Goal: Transaction & Acquisition: Purchase product/service

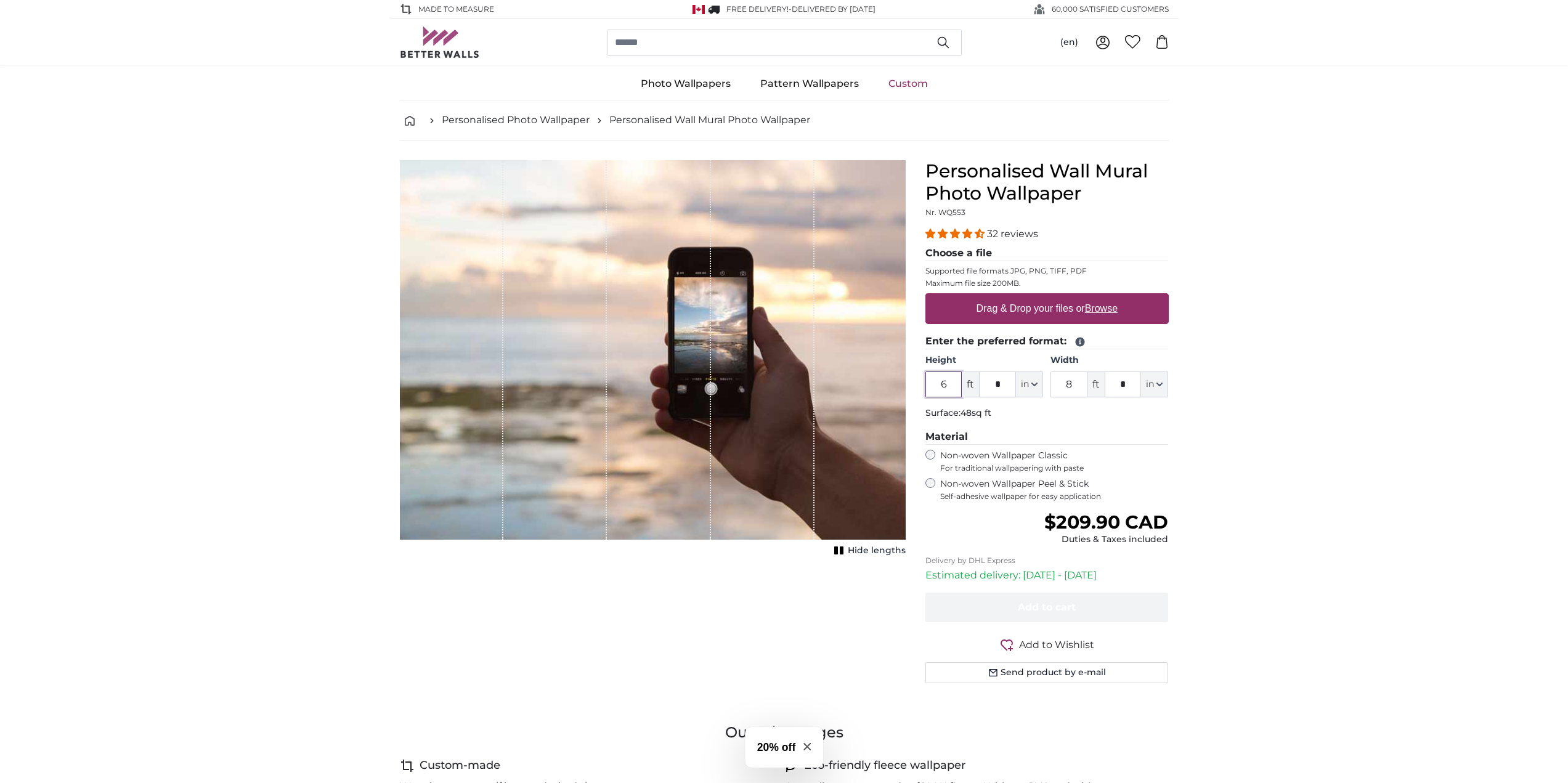
drag, startPoint x: 950, startPoint y: 384, endPoint x: 911, endPoint y: 384, distance: 39.0
click at [911, 384] on product-detail "Cancel Crop image Hide lengths Personalised Wall Mural Photo Wallpaper Nr. WQ55…" at bounding box center [784, 426] width 789 height 572
type input "8"
drag, startPoint x: 1008, startPoint y: 389, endPoint x: 964, endPoint y: 389, distance: 44.0
click at [964, 389] on div "8 ft * in Centimeter (cm) Inches (inch) Feet (ft. in.)" at bounding box center [983, 384] width 118 height 26
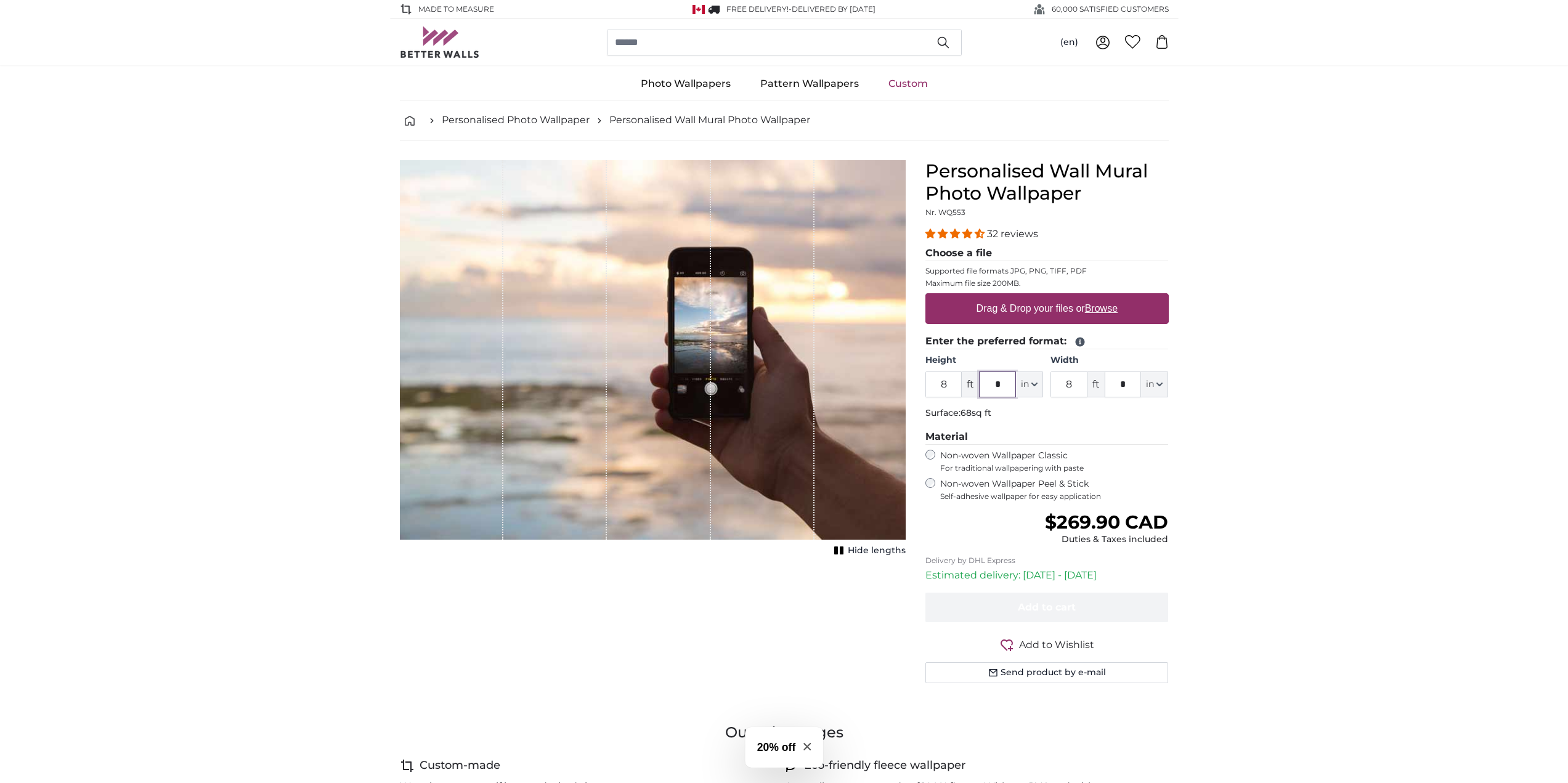
type input "*"
drag, startPoint x: 1080, startPoint y: 389, endPoint x: 1050, endPoint y: 392, distance: 30.1
click at [1050, 392] on input "8" at bounding box center [1068, 384] width 37 height 26
type input "6"
drag, startPoint x: 1131, startPoint y: 384, endPoint x: 1088, endPoint y: 389, distance: 43.3
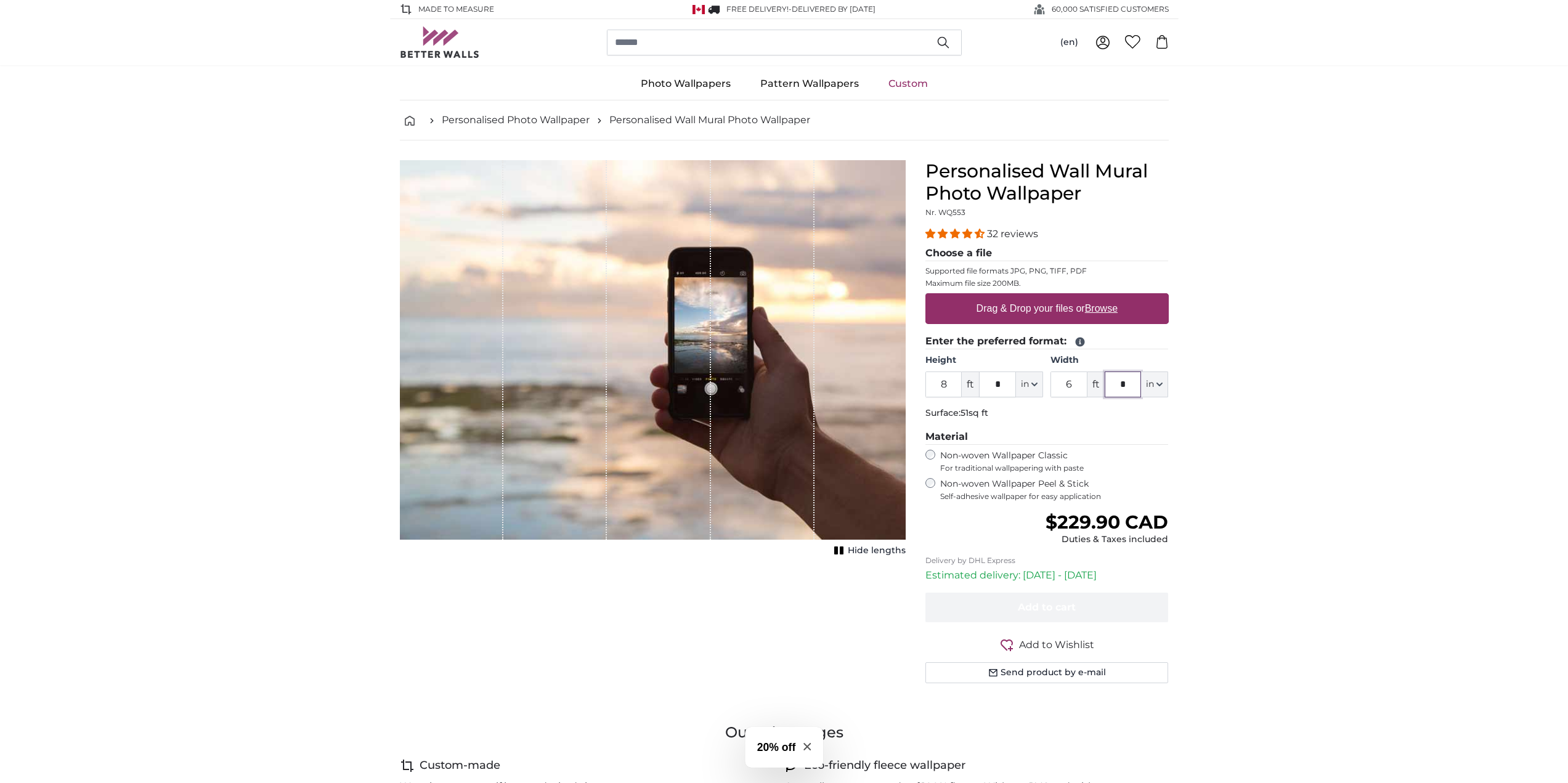
click at [1088, 389] on div "6 ft * in Centimeter (cm) Inches (inch) Feet (ft. in.)" at bounding box center [1108, 384] width 118 height 26
type input "*"
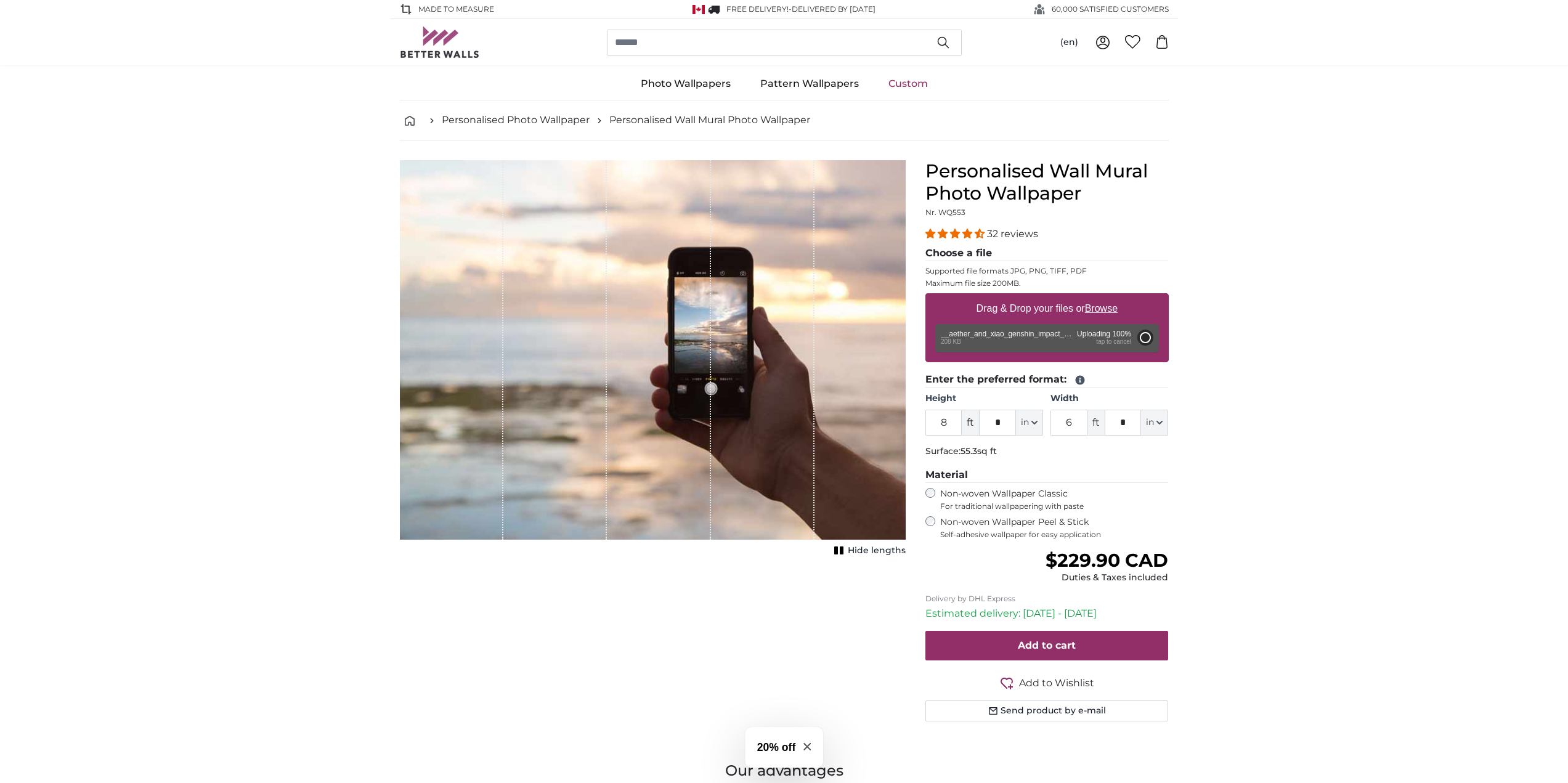
type input "2"
type input "***"
type input "1"
type input "***"
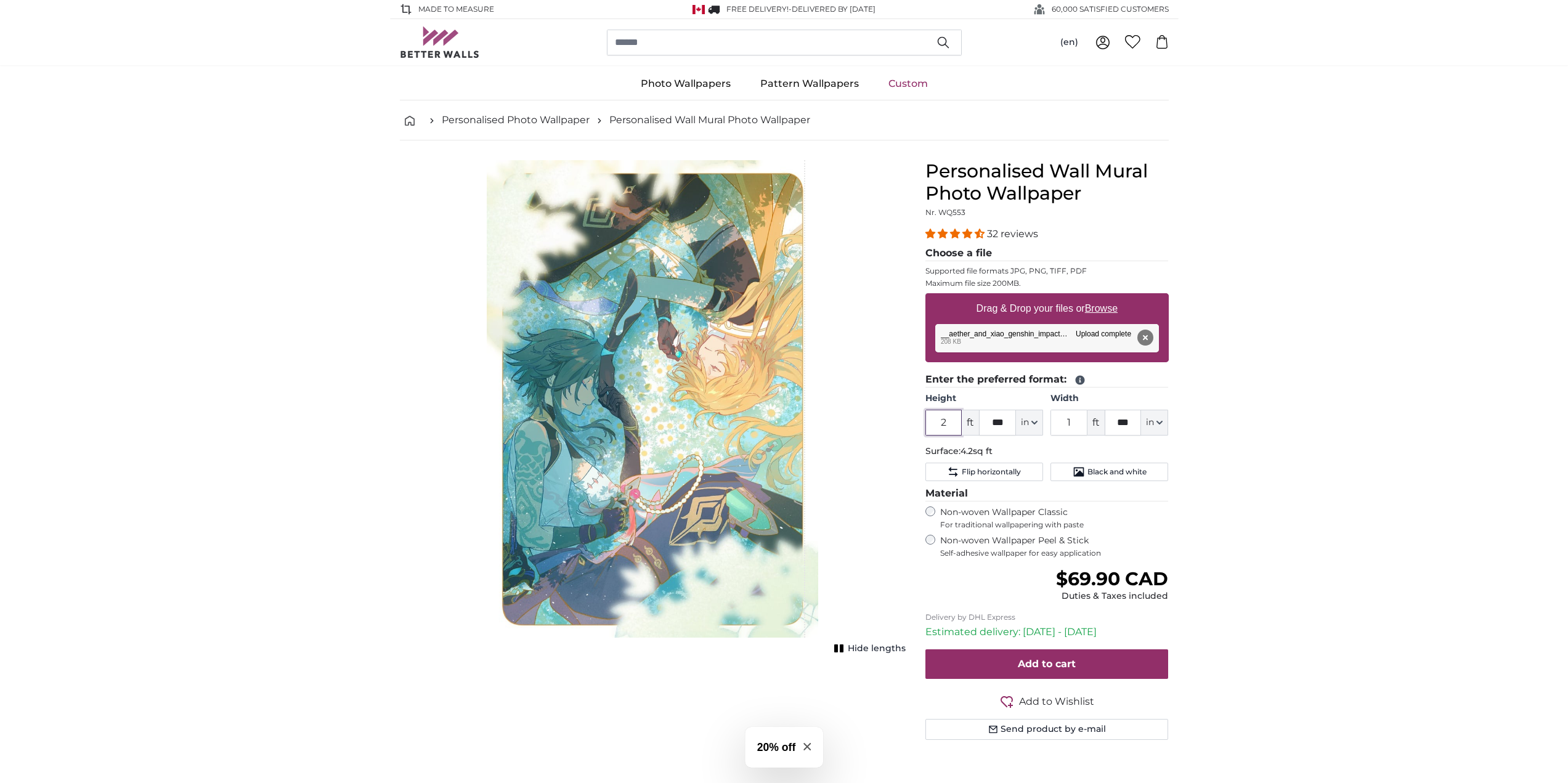
drag, startPoint x: 951, startPoint y: 423, endPoint x: 928, endPoint y: 425, distance: 23.1
click at [928, 425] on input "2" at bounding box center [943, 423] width 37 height 26
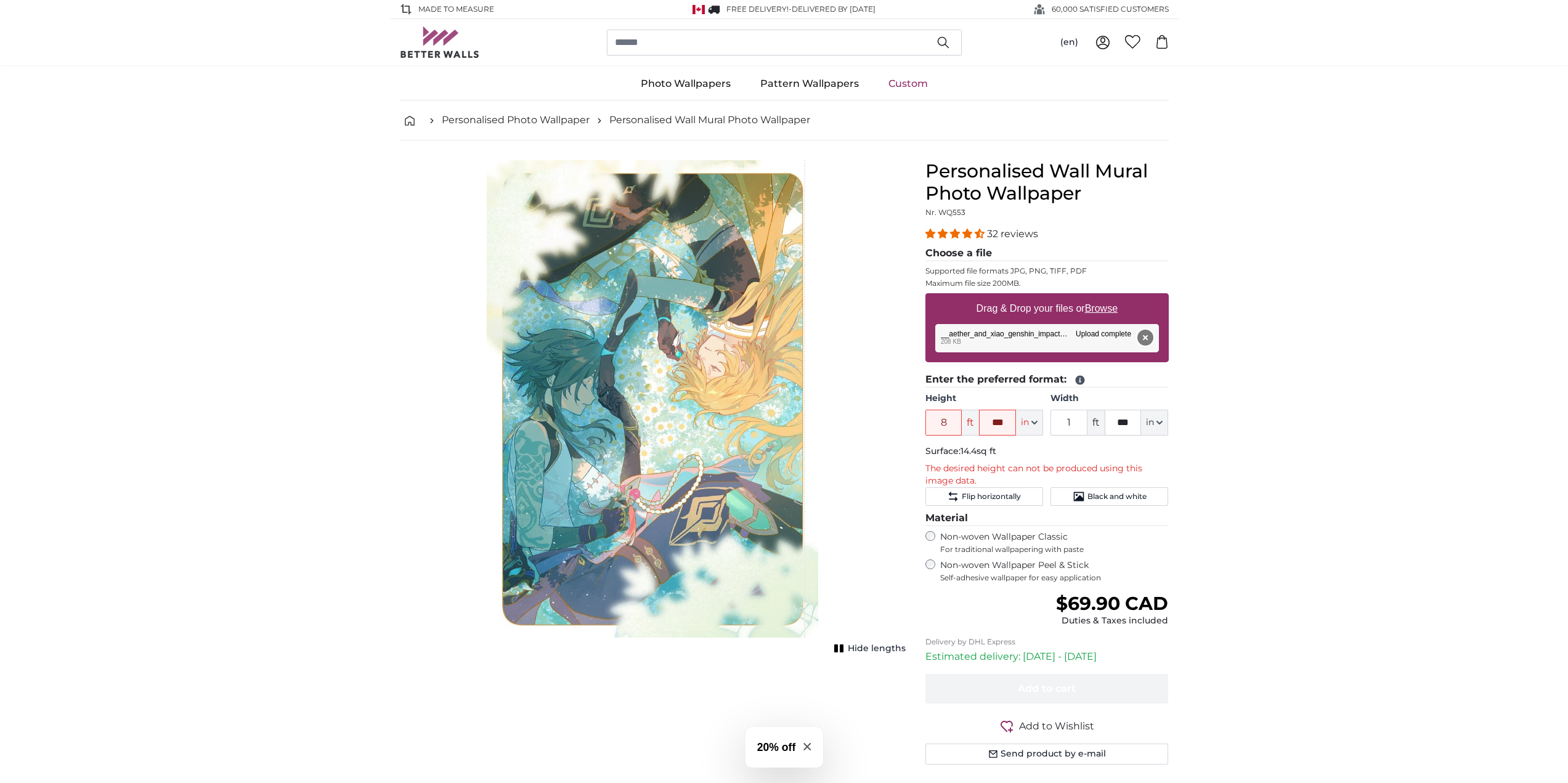
click at [1147, 334] on button "Remove" at bounding box center [1144, 337] width 16 height 16
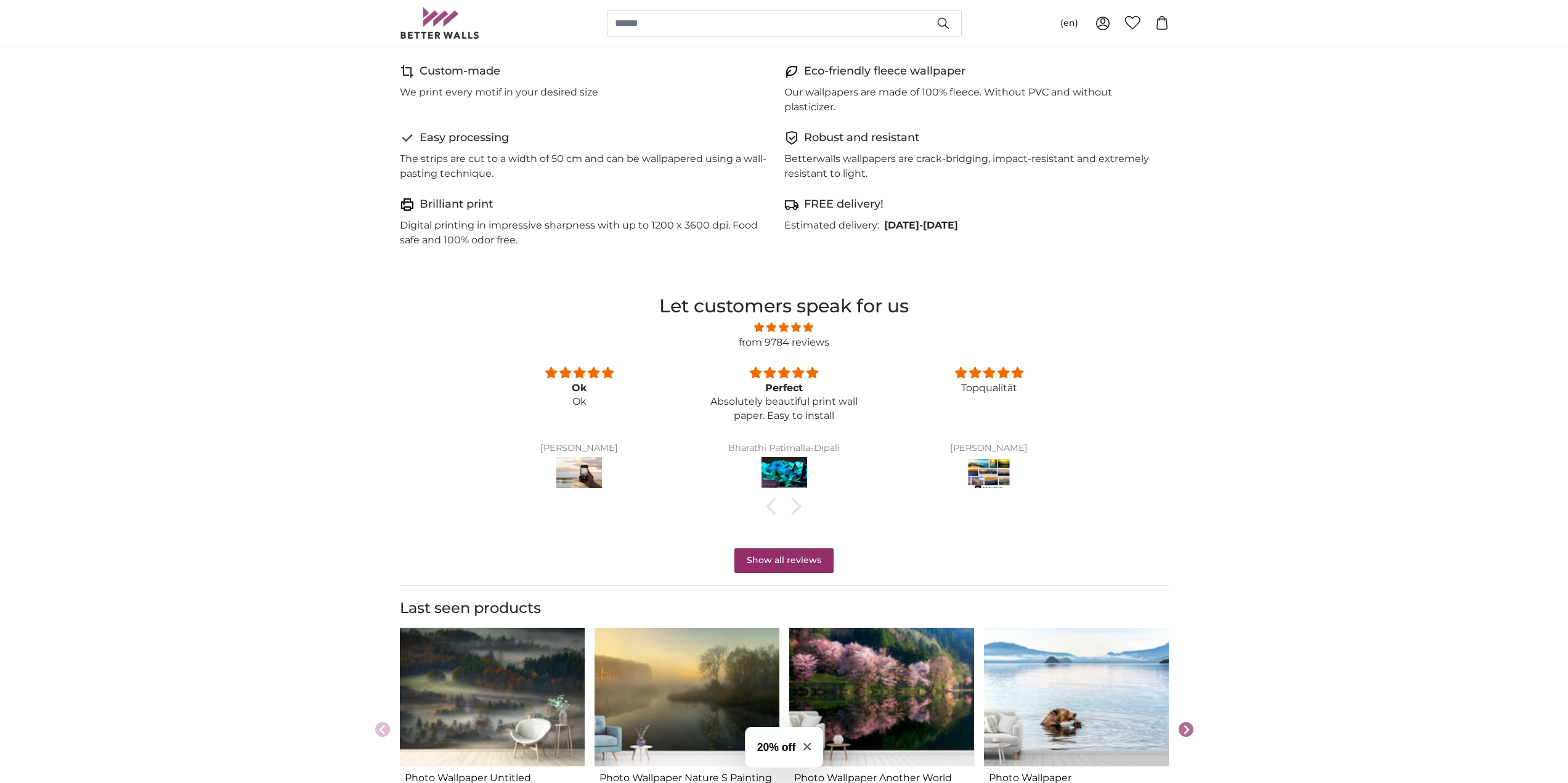
scroll to position [739, 0]
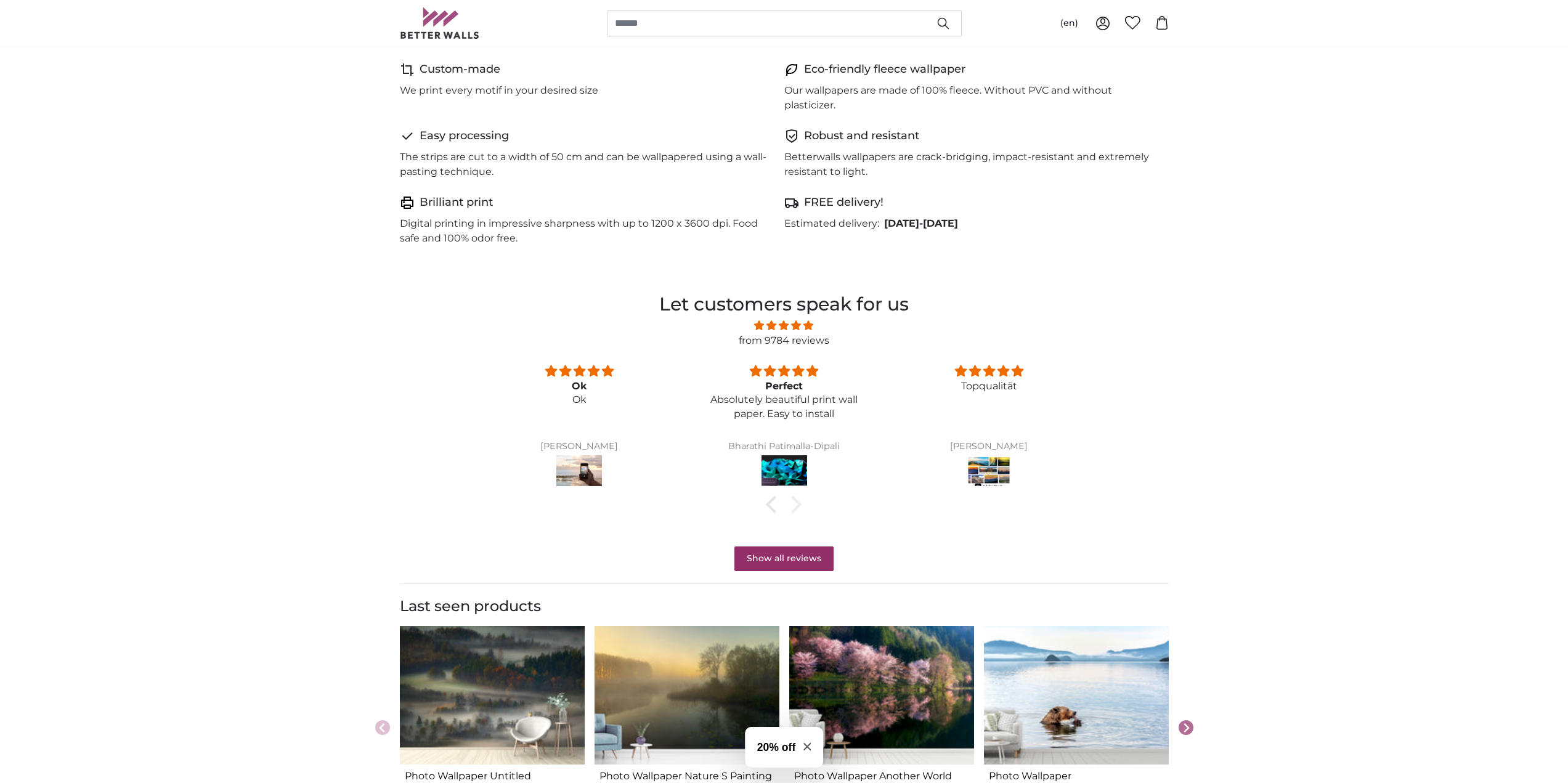
click at [797, 501] on div at bounding box center [792, 505] width 17 height 17
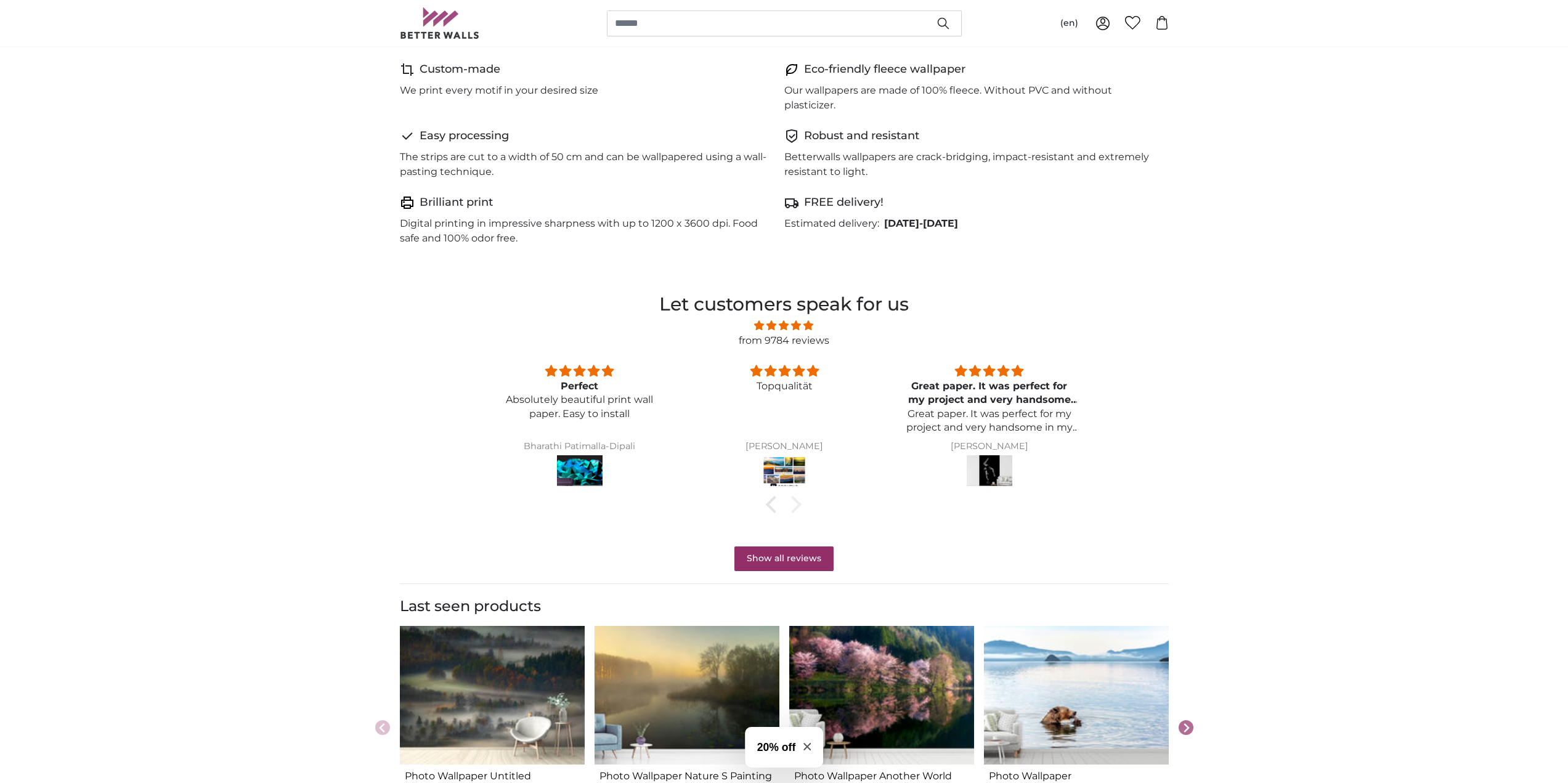
click at [798, 501] on div at bounding box center [792, 505] width 17 height 17
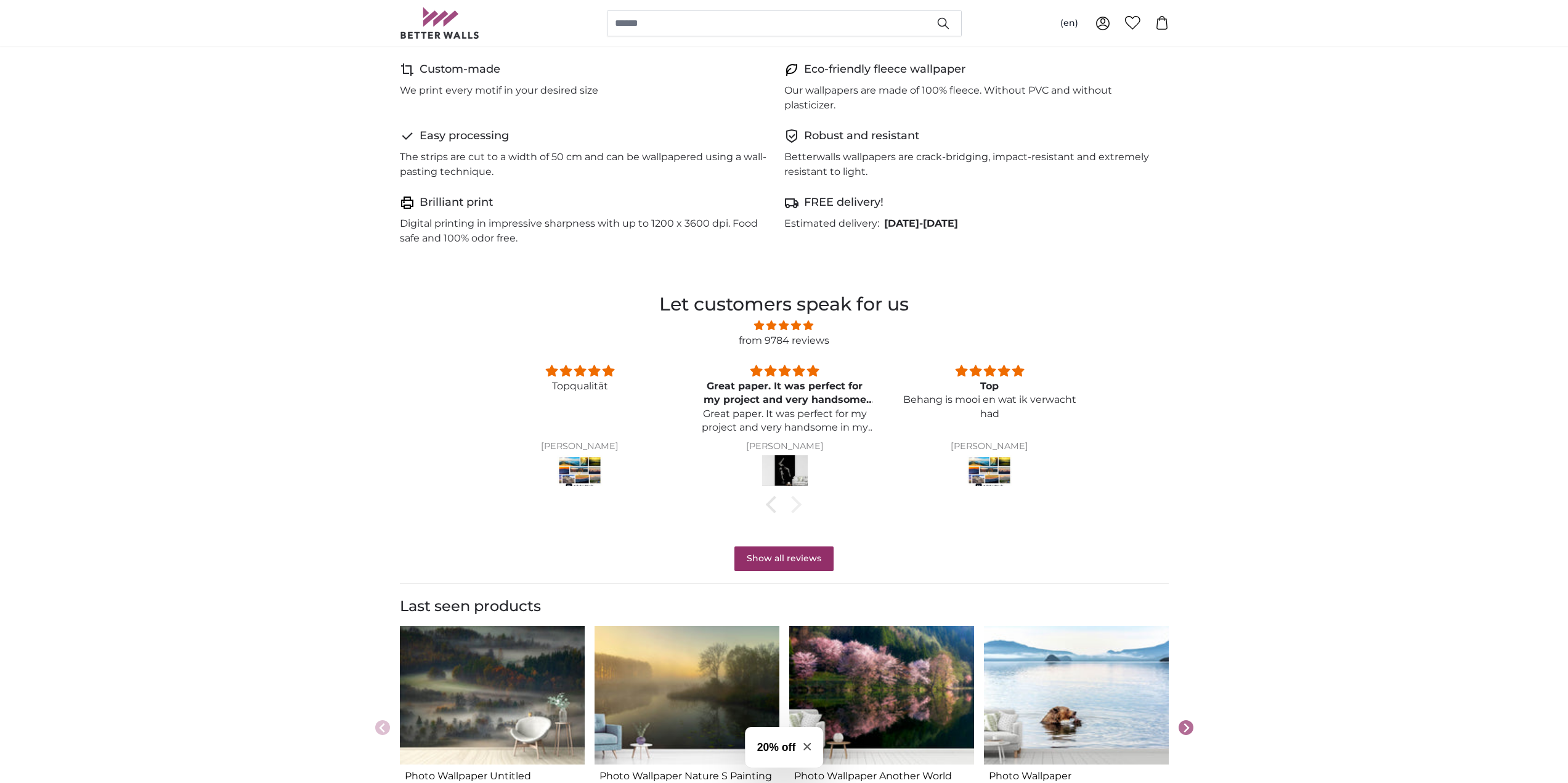
click at [798, 501] on div at bounding box center [792, 505] width 17 height 17
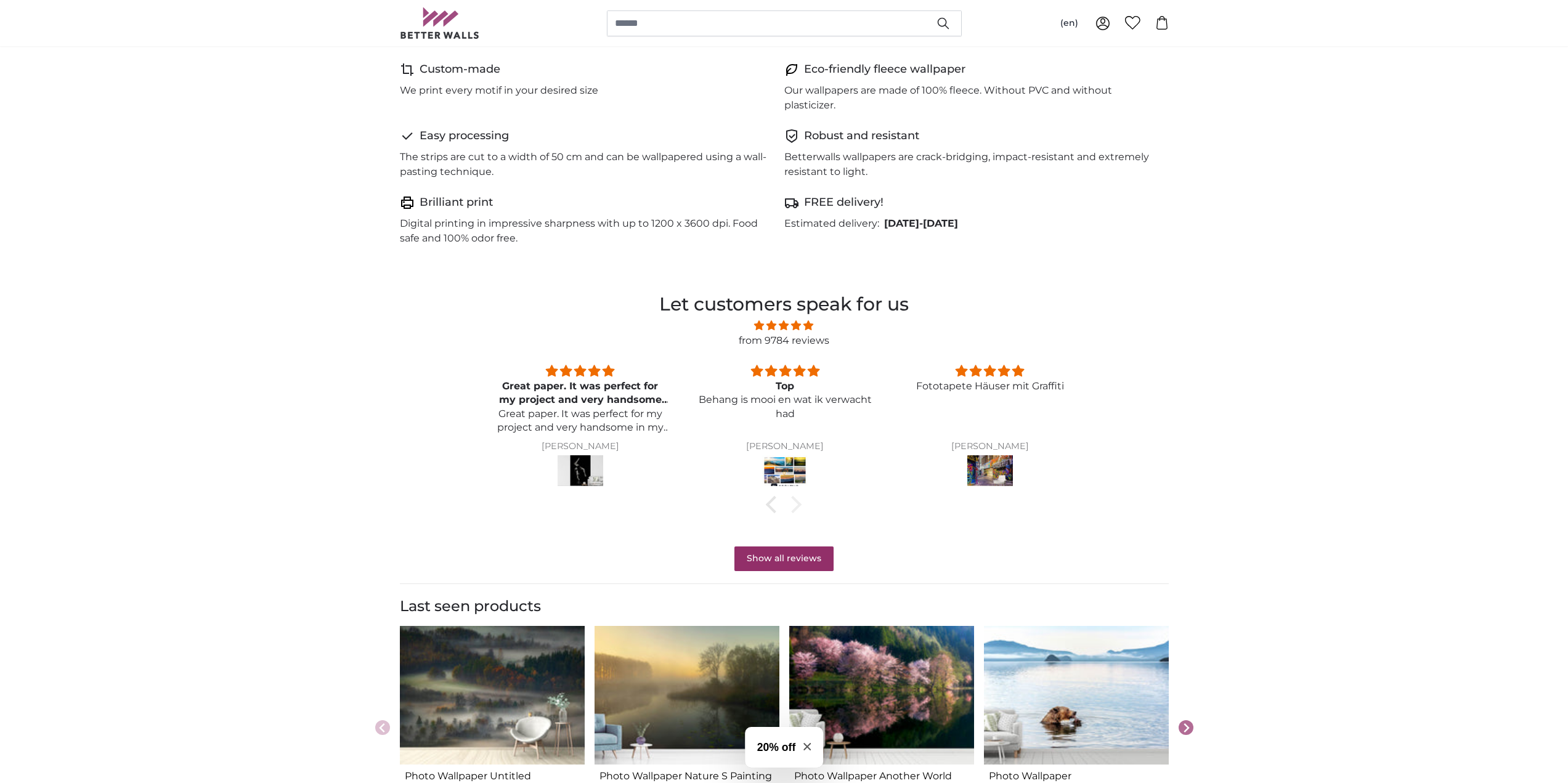
click at [798, 501] on div at bounding box center [792, 505] width 17 height 17
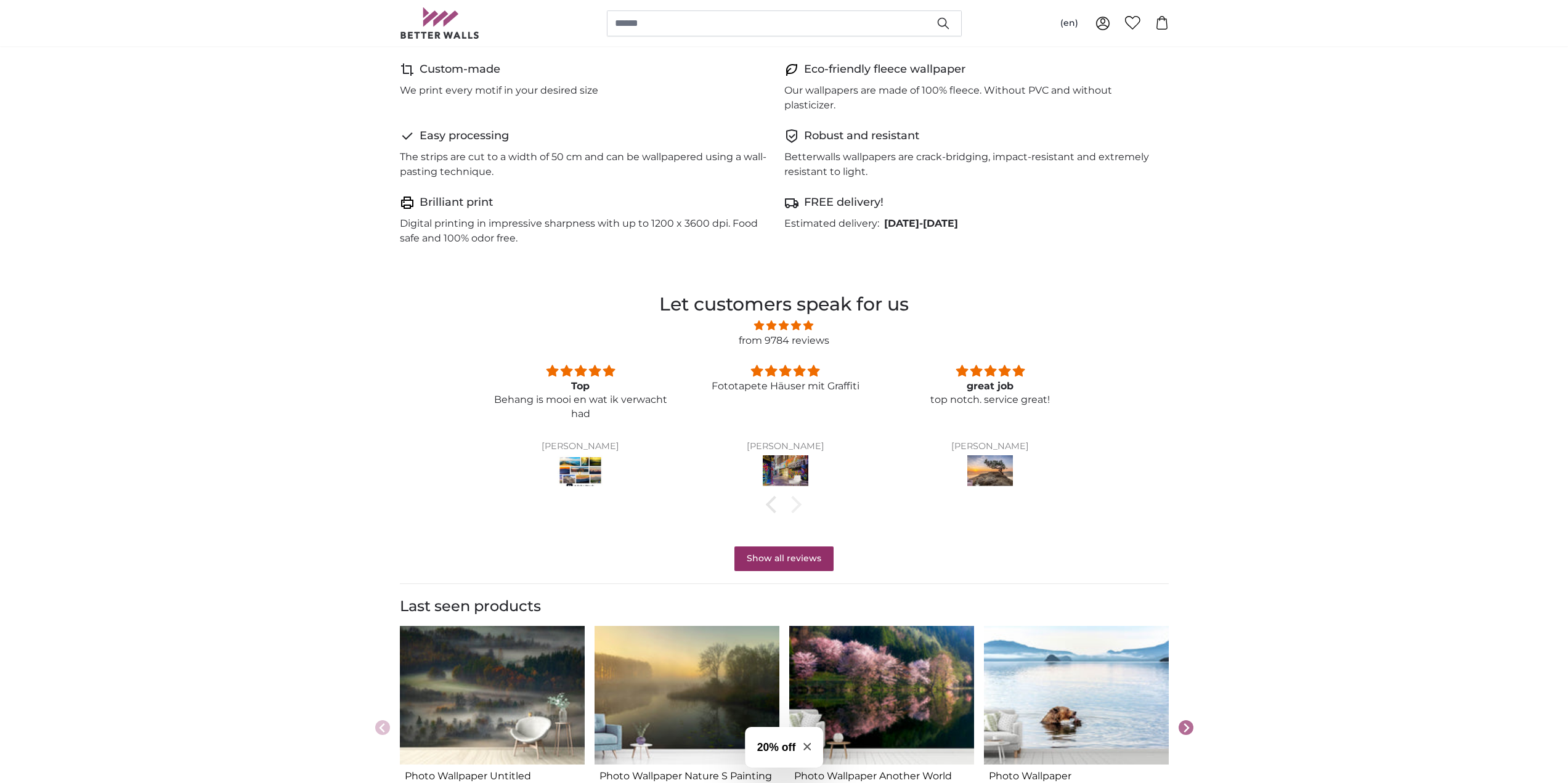
click at [798, 501] on div at bounding box center [792, 505] width 17 height 17
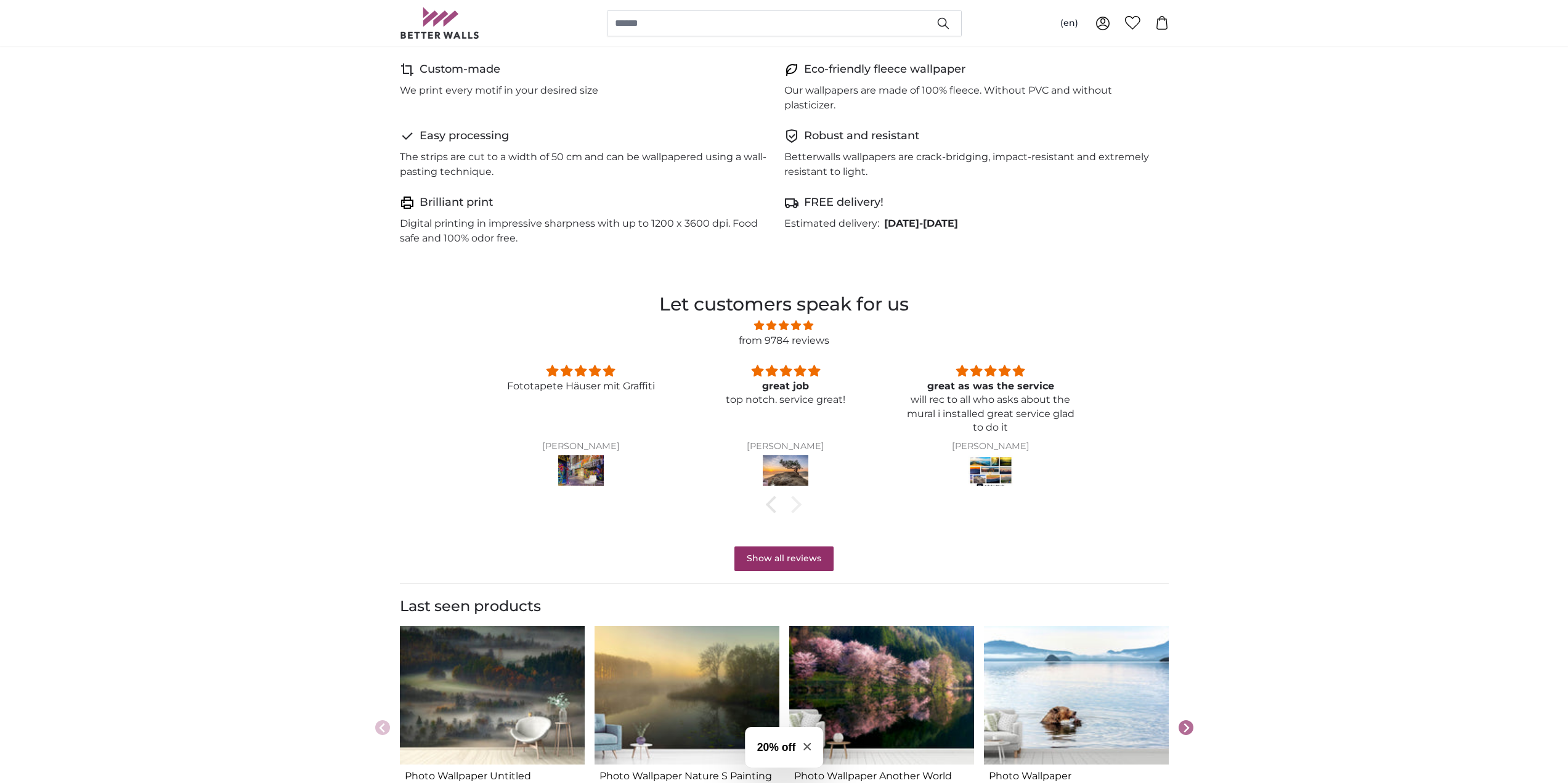
click at [798, 501] on div at bounding box center [792, 505] width 17 height 17
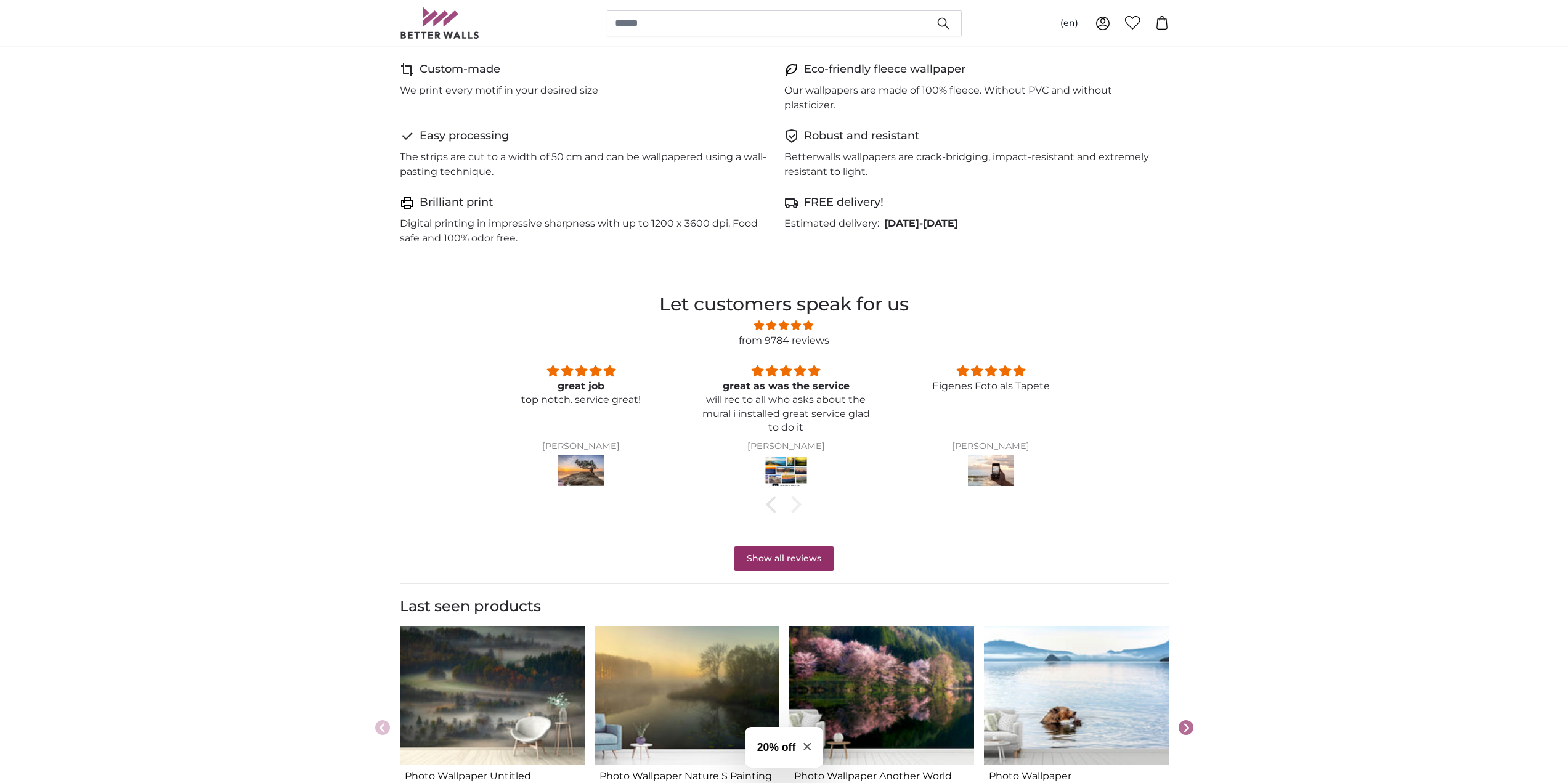
click at [798, 501] on div at bounding box center [792, 505] width 17 height 17
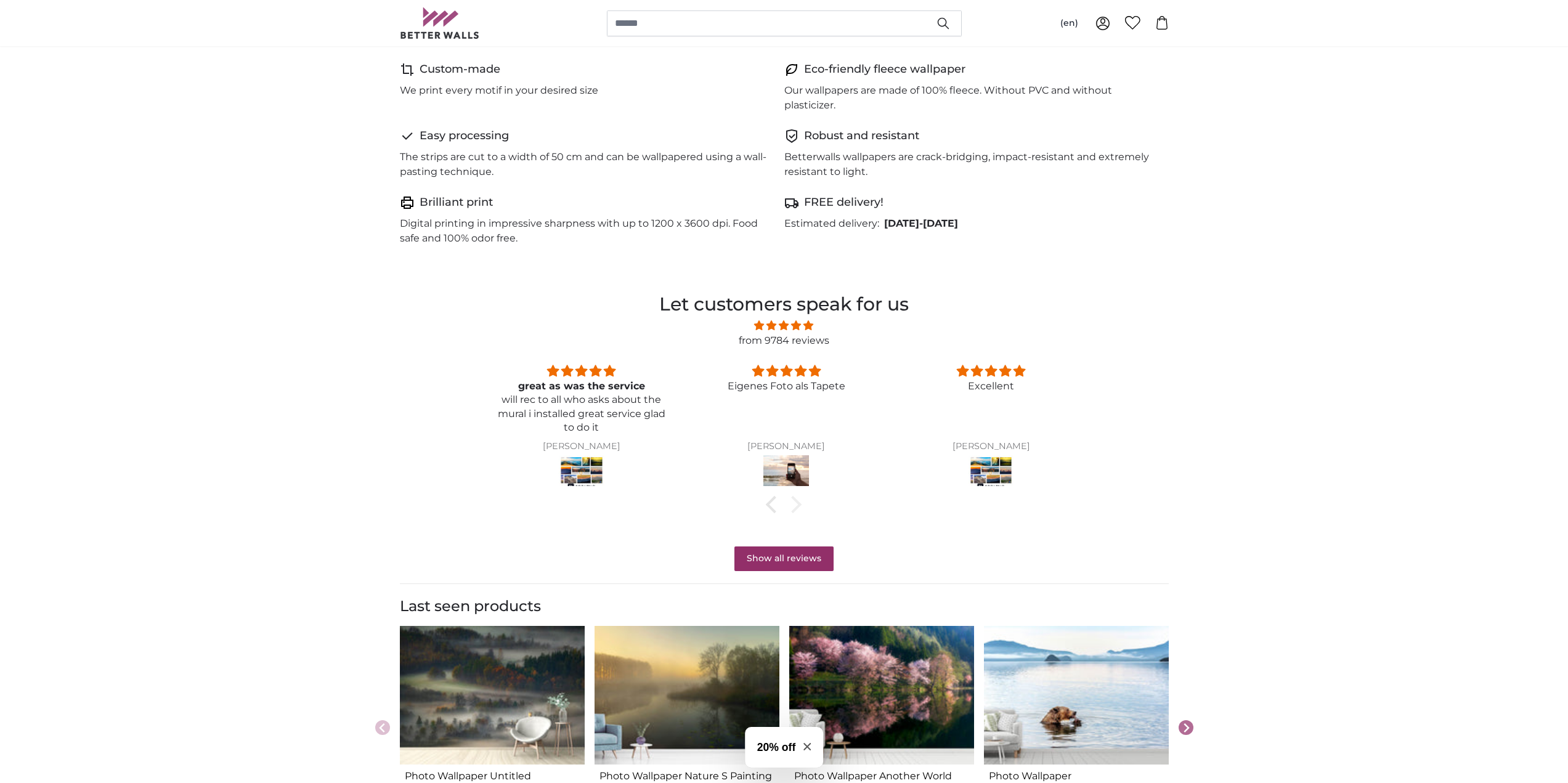
click at [798, 501] on div at bounding box center [792, 505] width 17 height 17
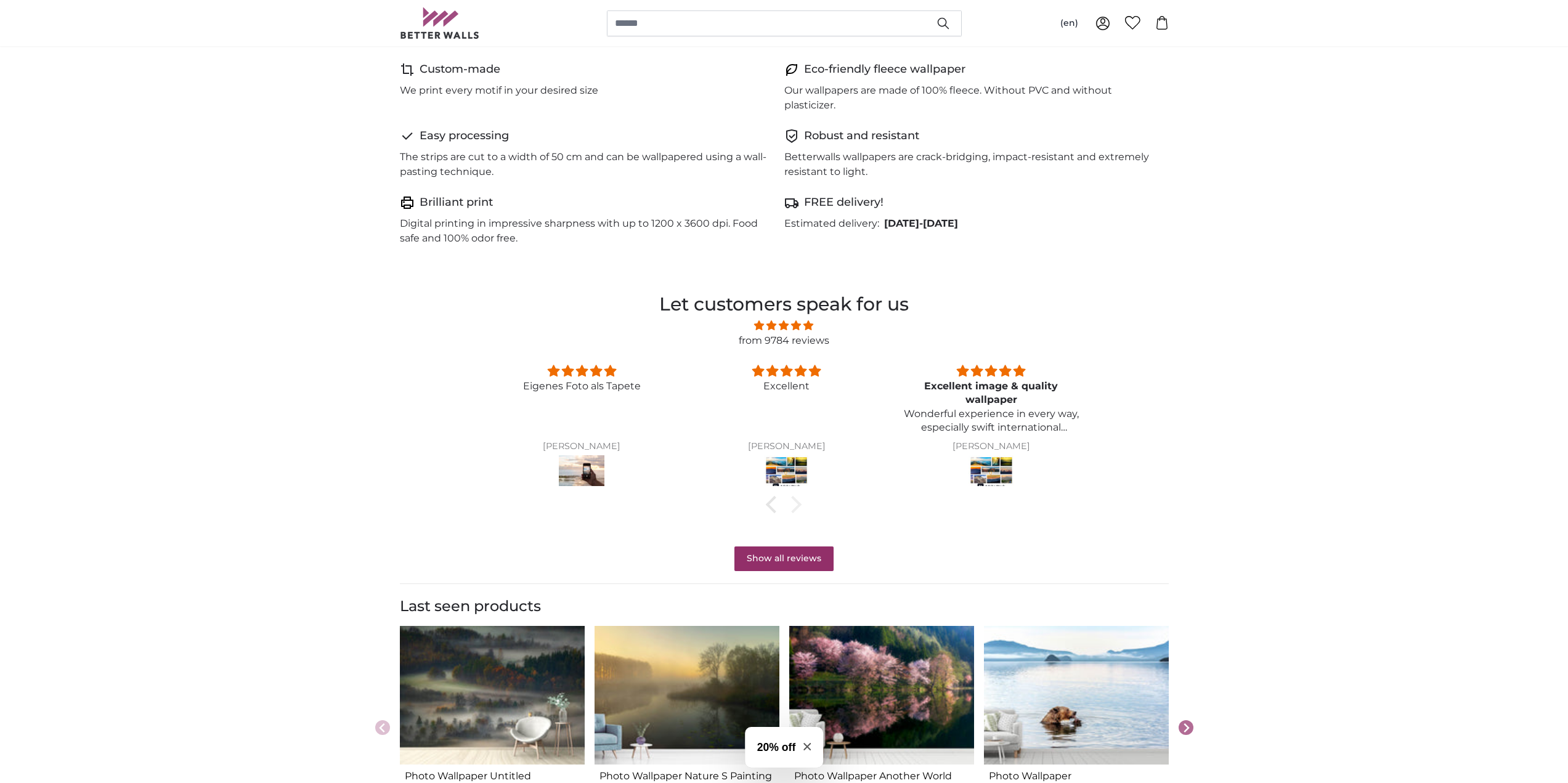
click at [798, 501] on div at bounding box center [792, 505] width 17 height 17
click at [794, 503] on div at bounding box center [792, 505] width 17 height 17
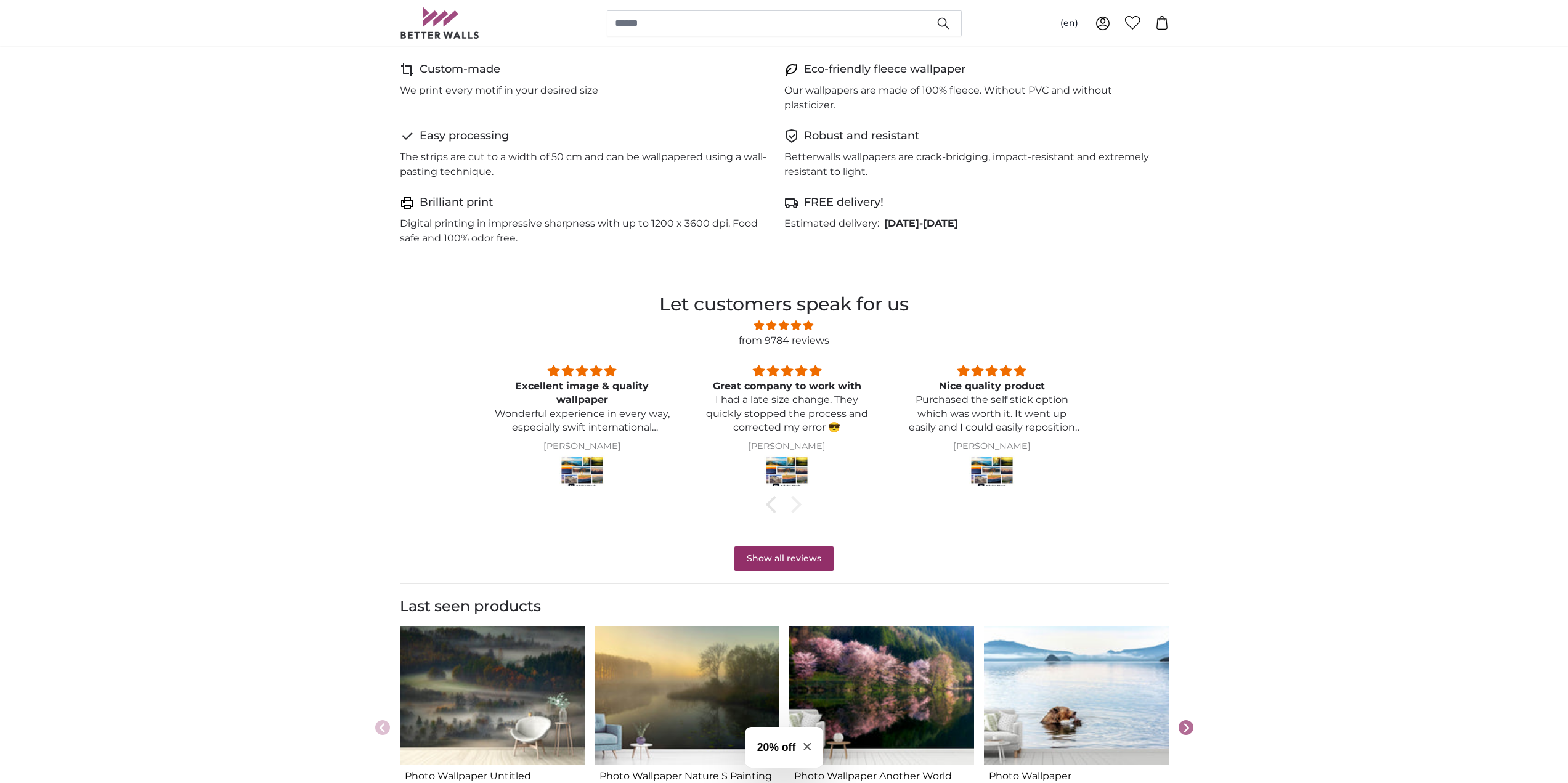
click at [794, 503] on div at bounding box center [792, 505] width 17 height 17
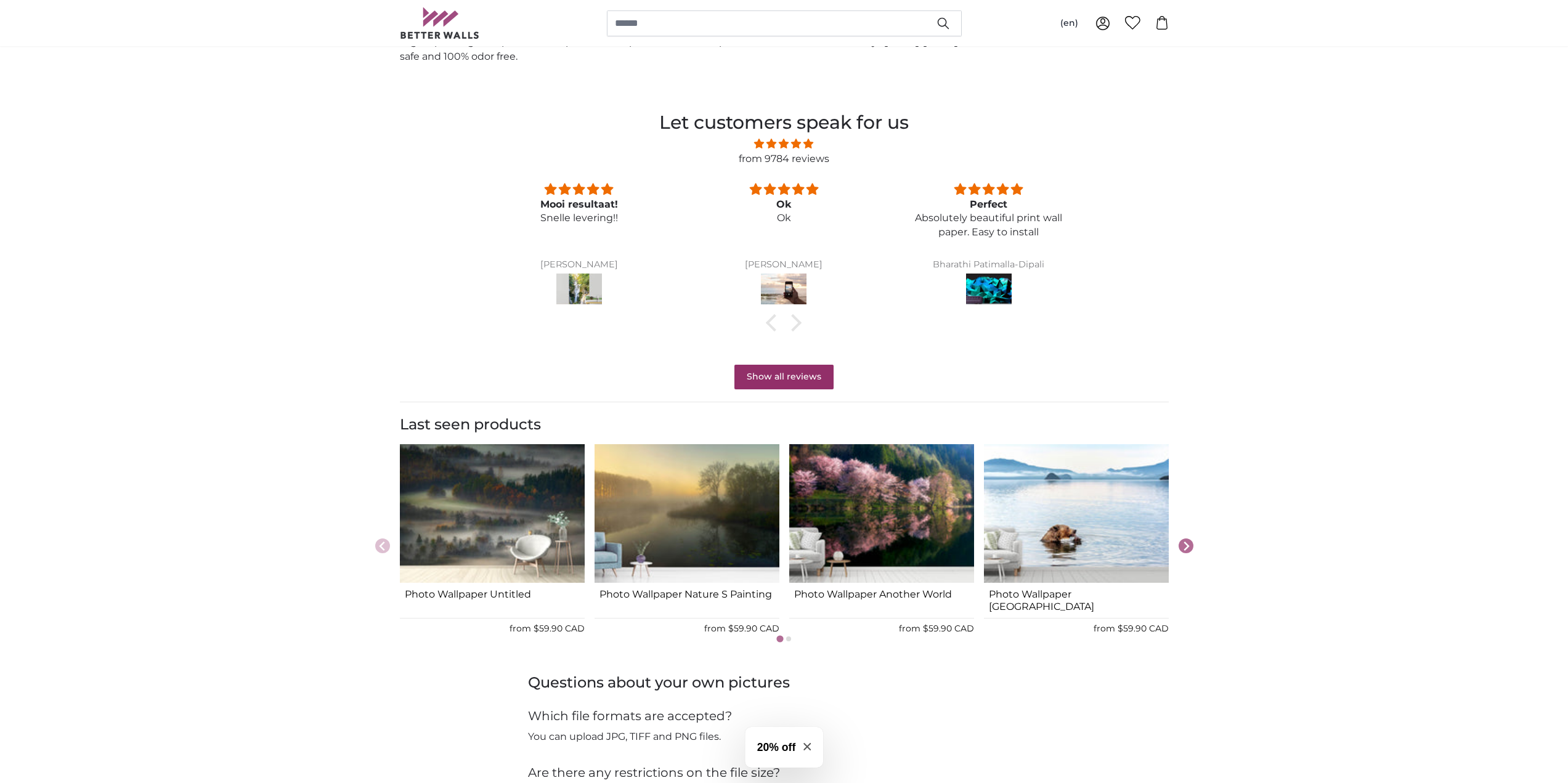
scroll to position [986, 0]
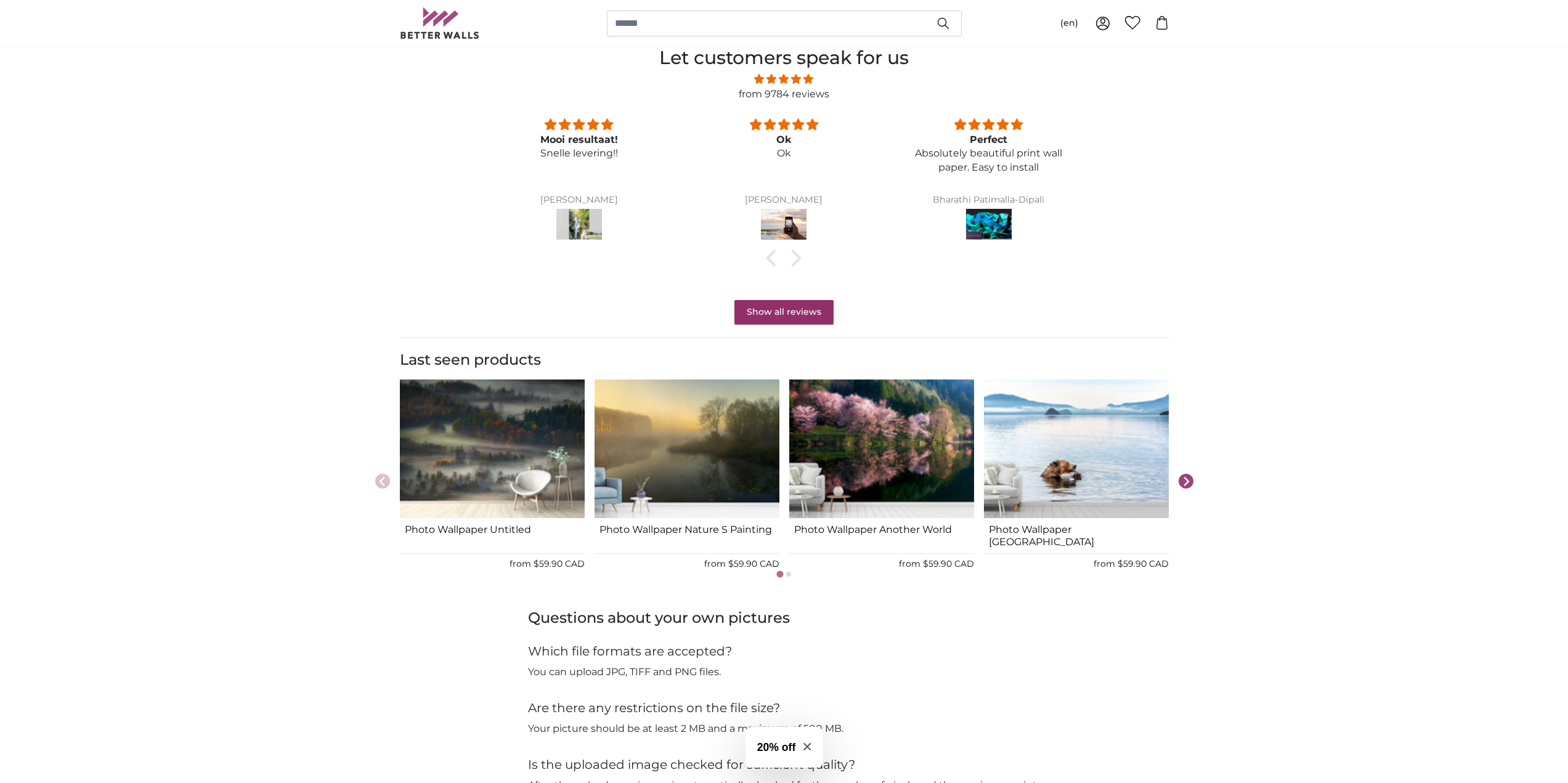
click at [1187, 483] on icon "Next slide" at bounding box center [1185, 481] width 9 height 11
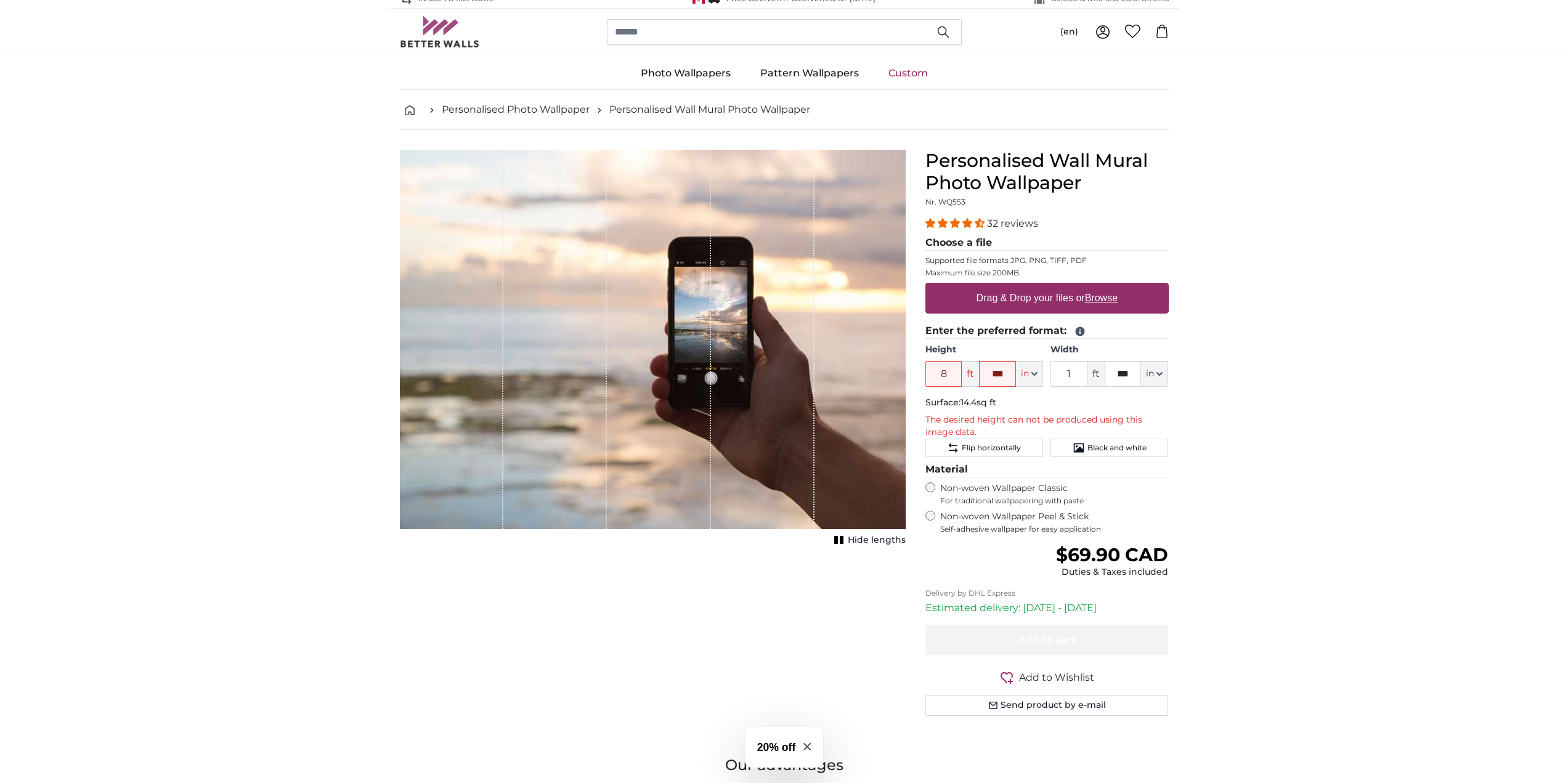
scroll to position [0, 0]
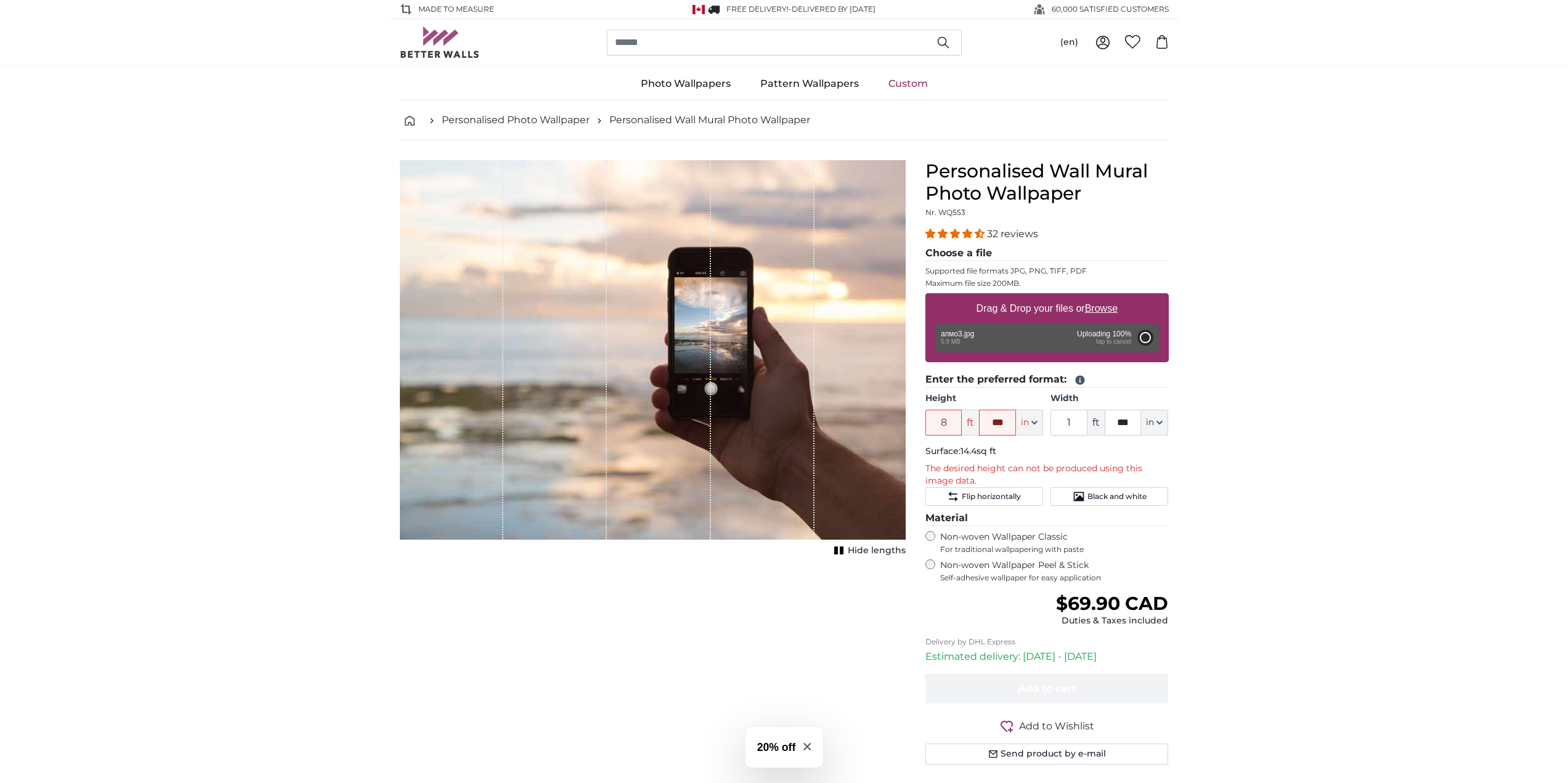
type input "6"
type input "*"
type input "3"
type input "***"
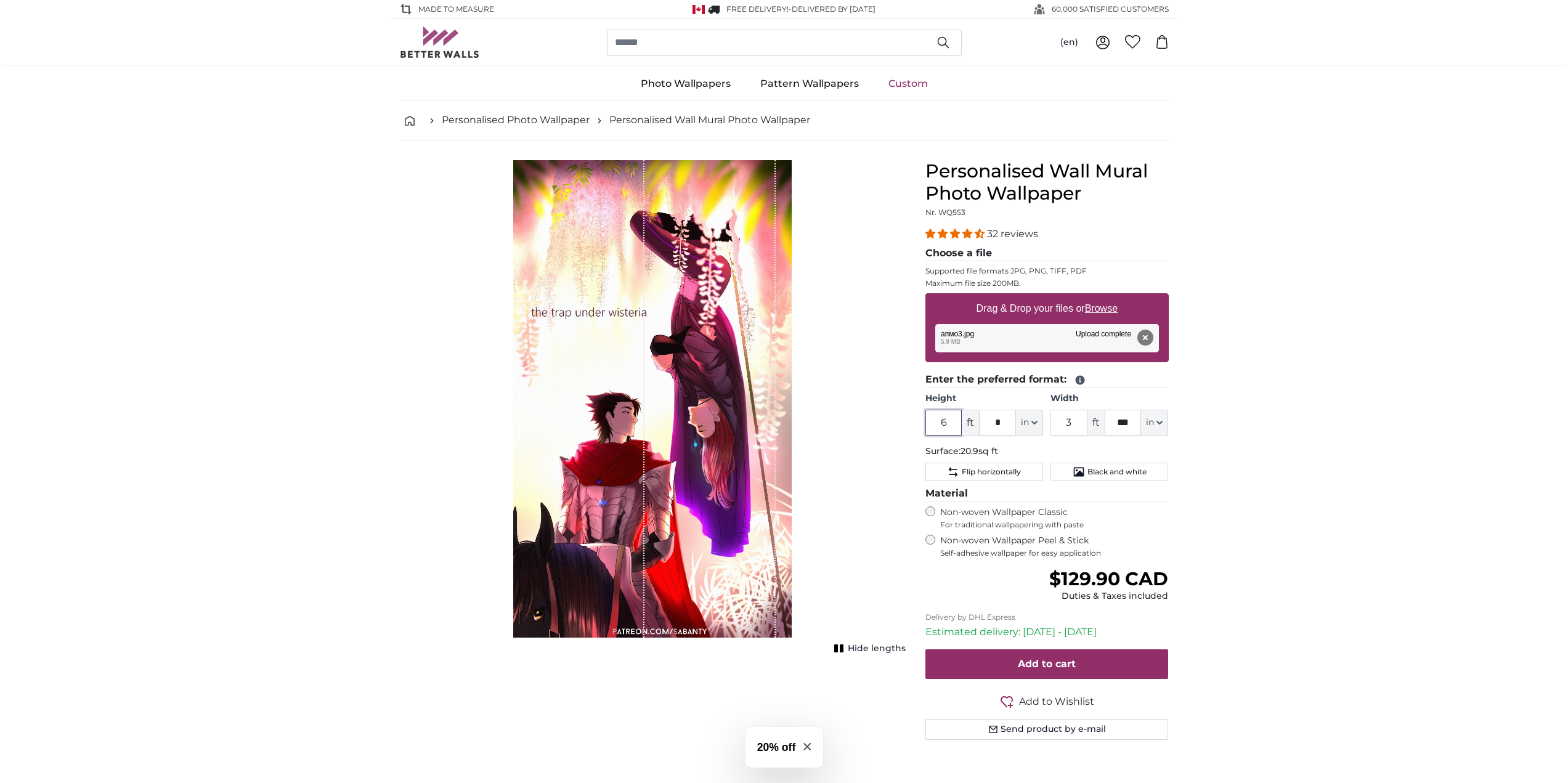
drag, startPoint x: 953, startPoint y: 422, endPoint x: 895, endPoint y: 425, distance: 58.1
click at [895, 425] on product-detail "Cancel Crop image Hide lengths Personalised Wall Mural Photo Wallpaper Nr. WQ55…" at bounding box center [784, 454] width 789 height 629
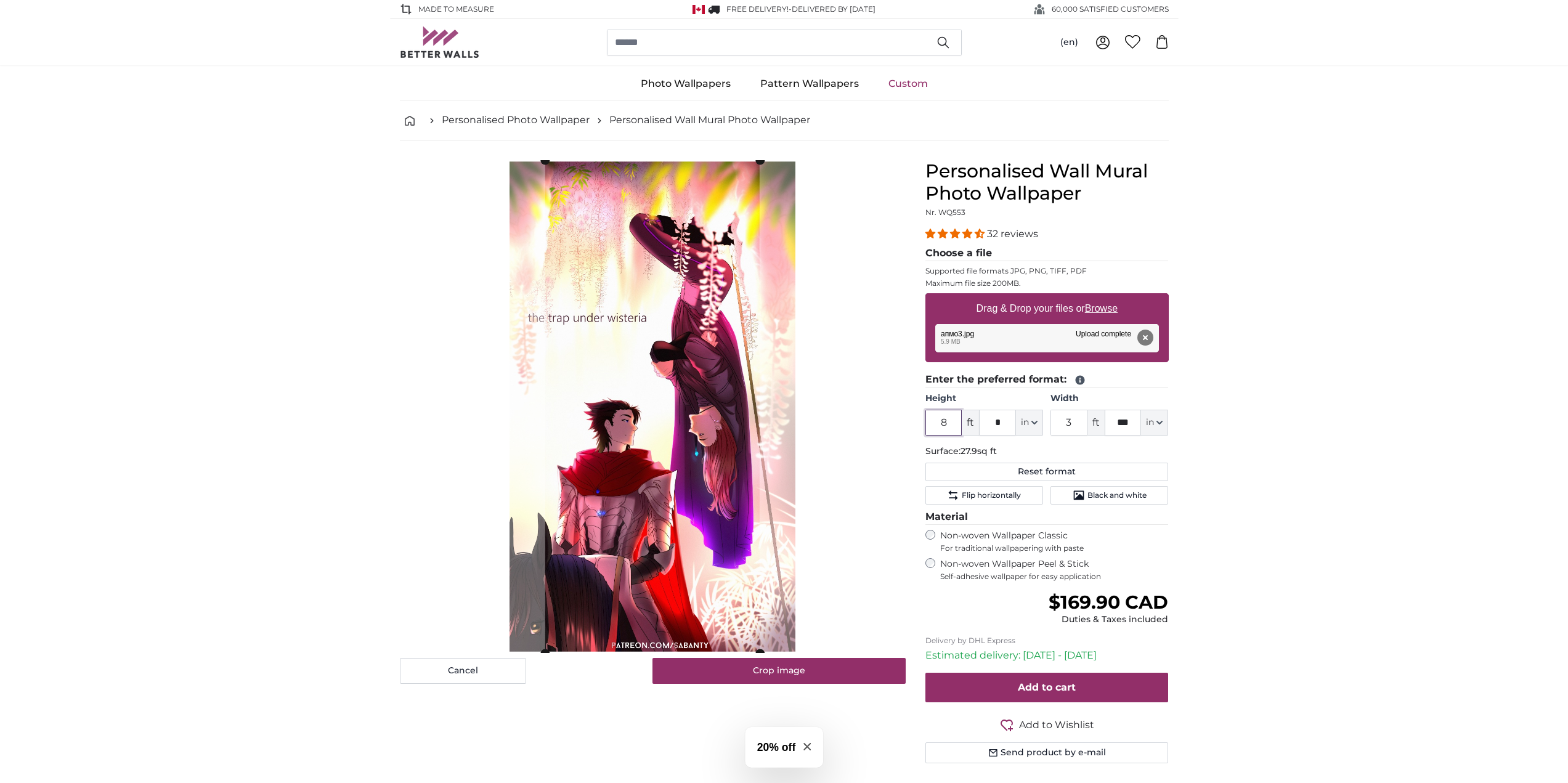
type input "8"
drag, startPoint x: 1072, startPoint y: 418, endPoint x: 1028, endPoint y: 415, distance: 44.1
click at [1027, 415] on div "Height 8 ft * in Centimeter (cm) Inches (inch) Feet (ft. in.) Width 3 ft *** in…" at bounding box center [1046, 414] width 243 height 43
type input "6"
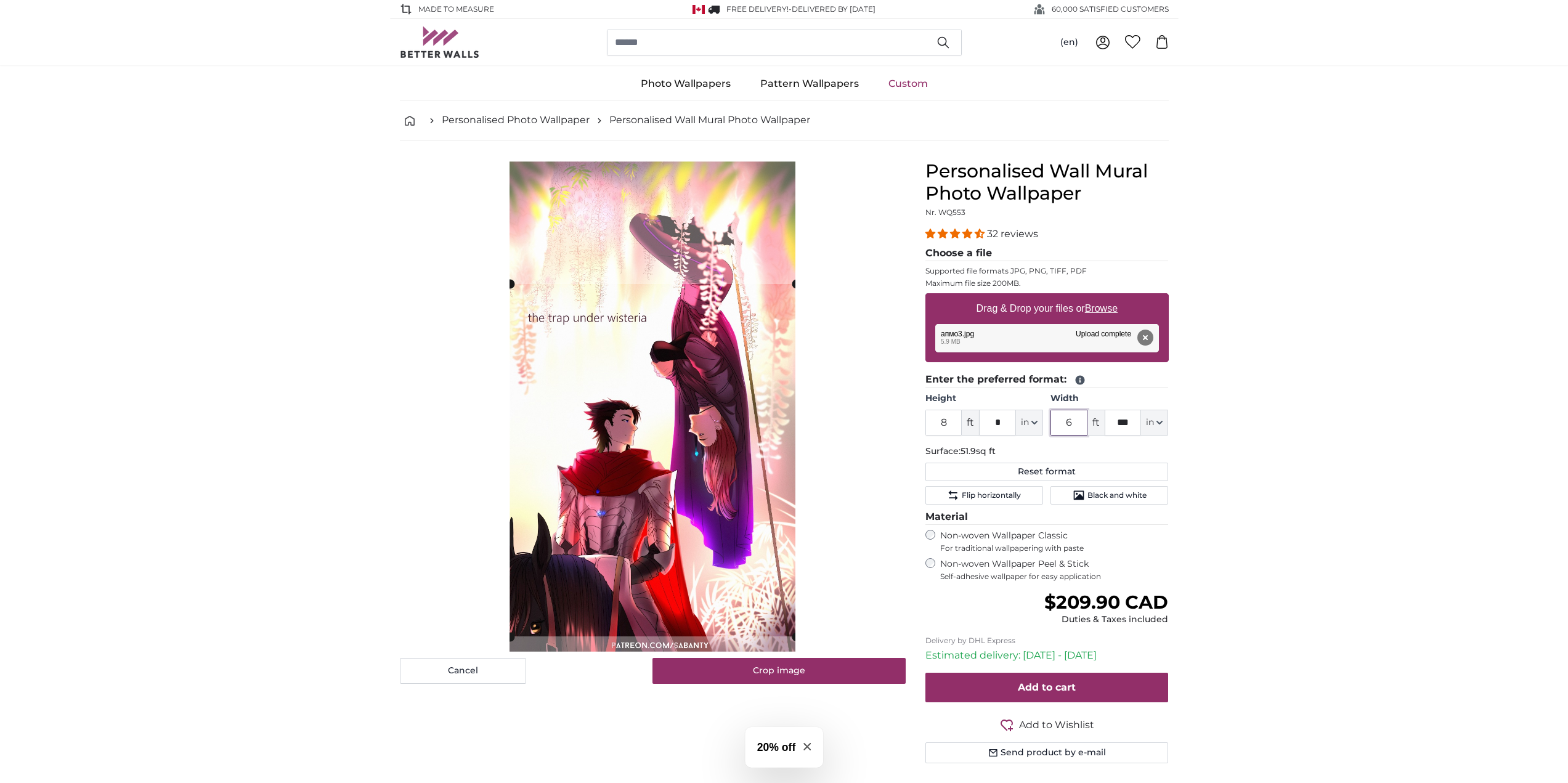
click at [644, 482] on cropper-handle at bounding box center [653, 460] width 286 height 352
type input "6"
click at [773, 673] on button "Crop image" at bounding box center [778, 671] width 253 height 26
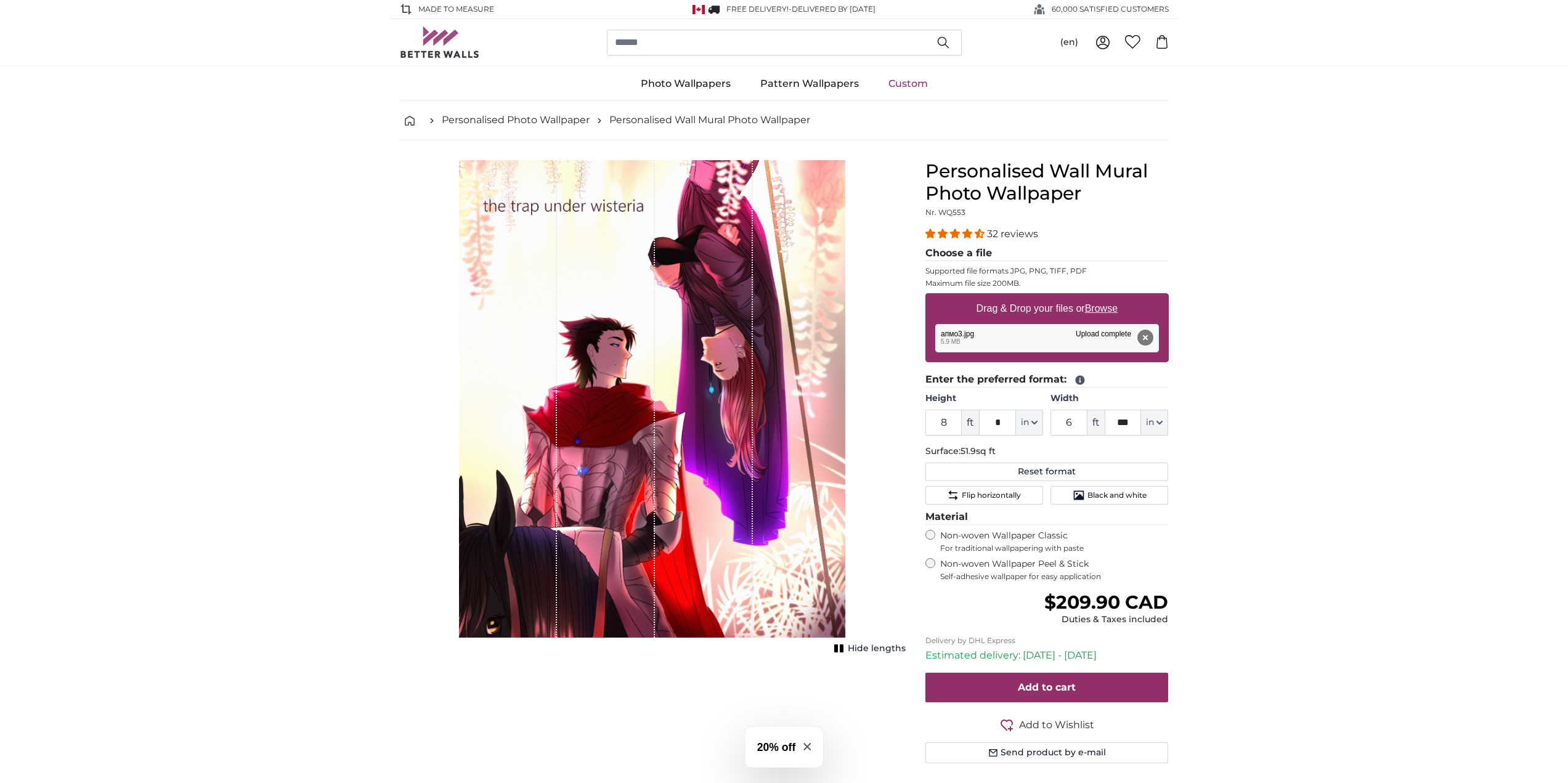
click at [1143, 342] on button "Remove" at bounding box center [1144, 337] width 16 height 16
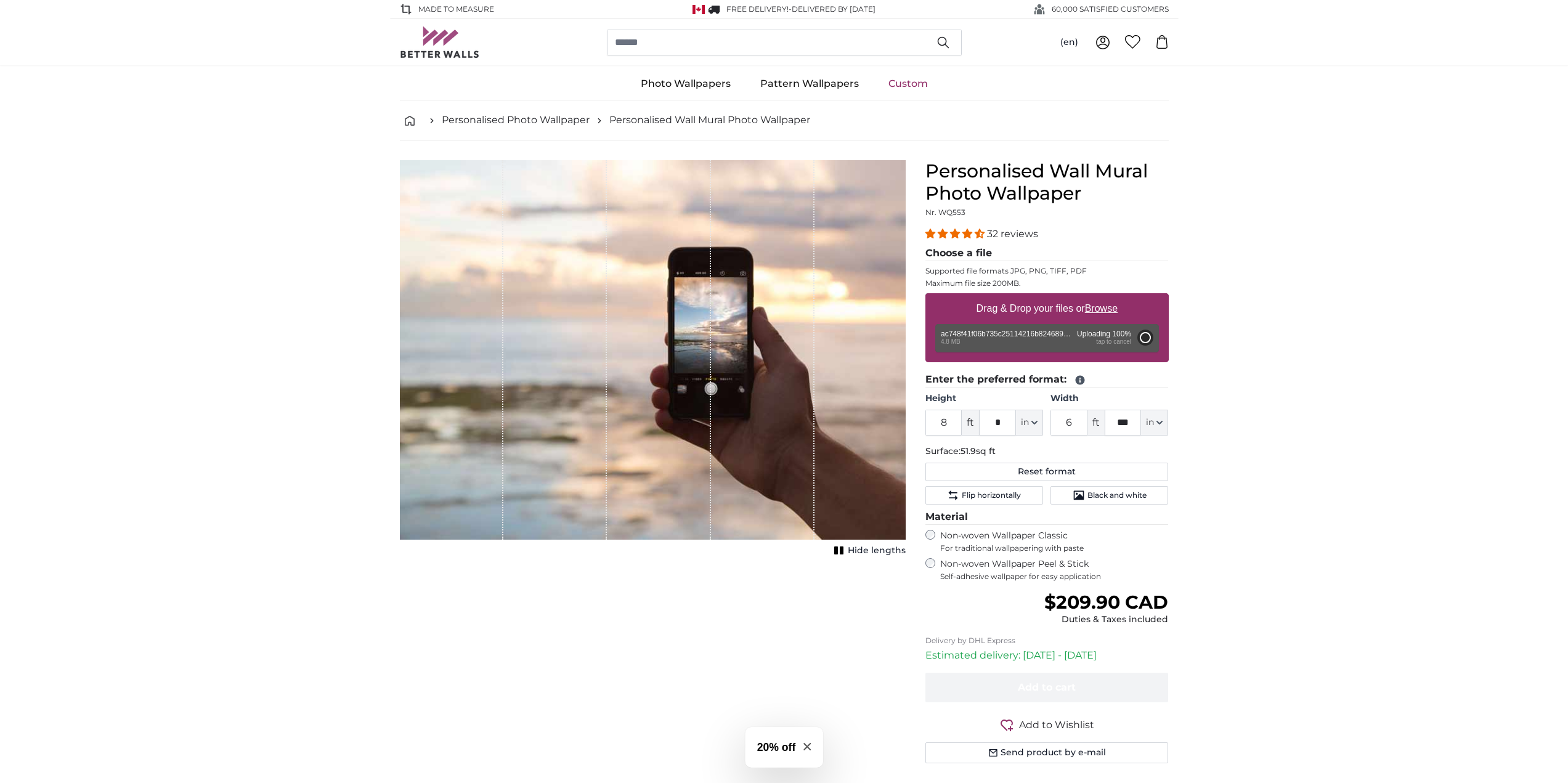
type input "6"
type input "4"
type input "***"
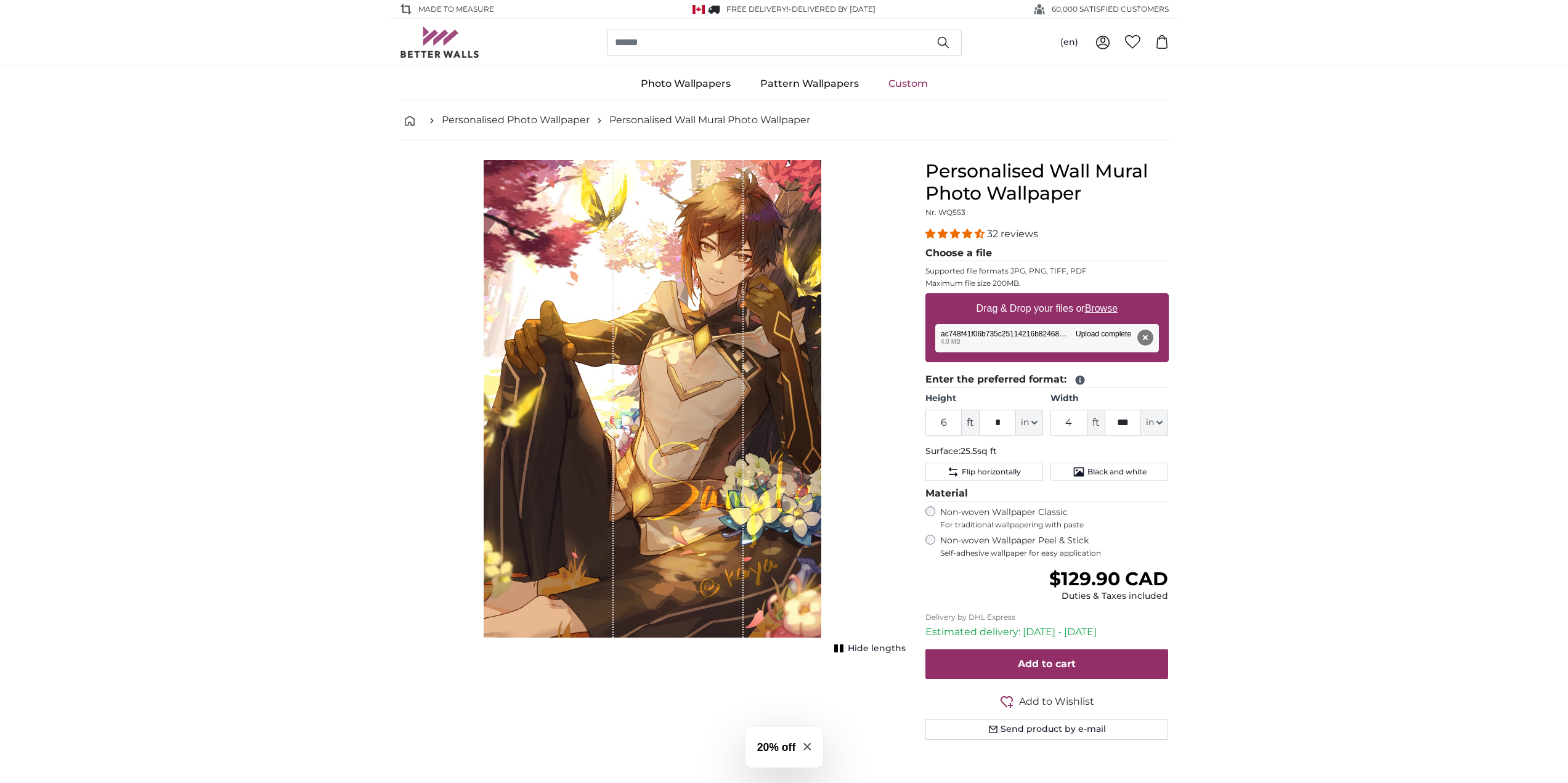
click at [1139, 337] on button "Remove" at bounding box center [1144, 337] width 16 height 16
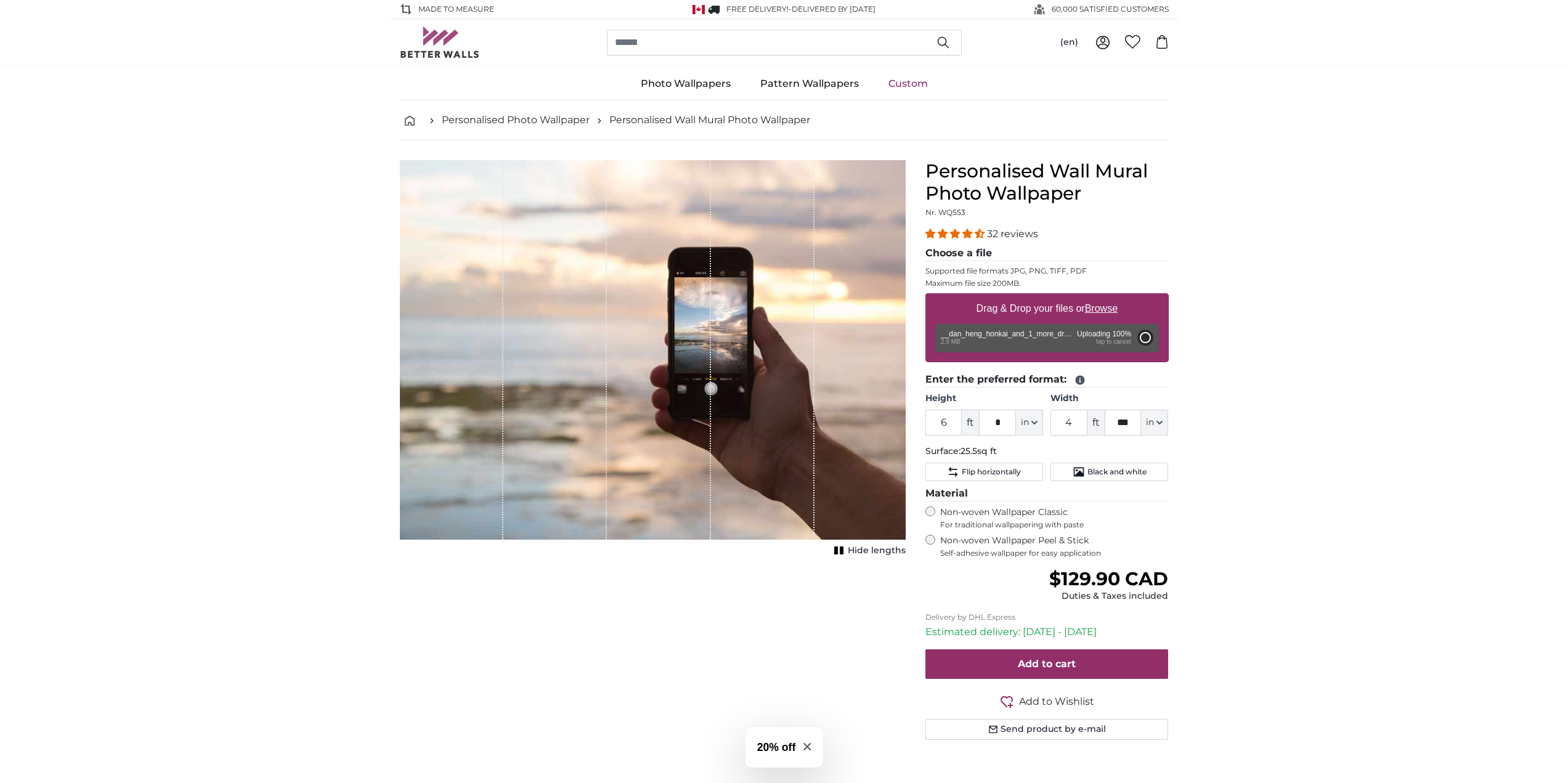
type input "3"
type input "***"
type input "1"
type input "*"
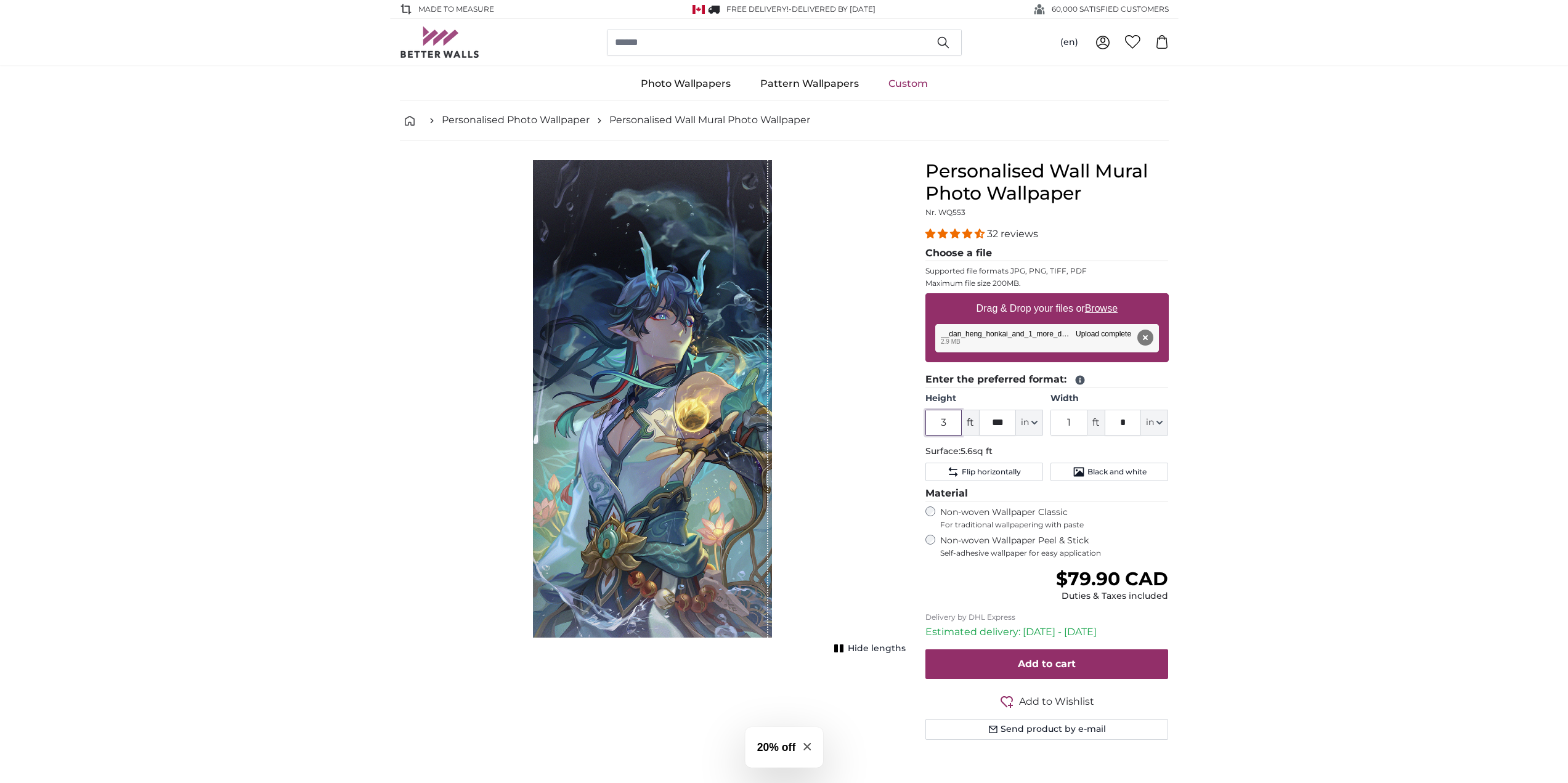
drag, startPoint x: 950, startPoint y: 419, endPoint x: 908, endPoint y: 418, distance: 42.0
click at [908, 418] on product-detail "Cancel Crop image Hide lengths Personalised Wall Mural Photo Wallpaper Nr. WQ55…" at bounding box center [784, 454] width 789 height 629
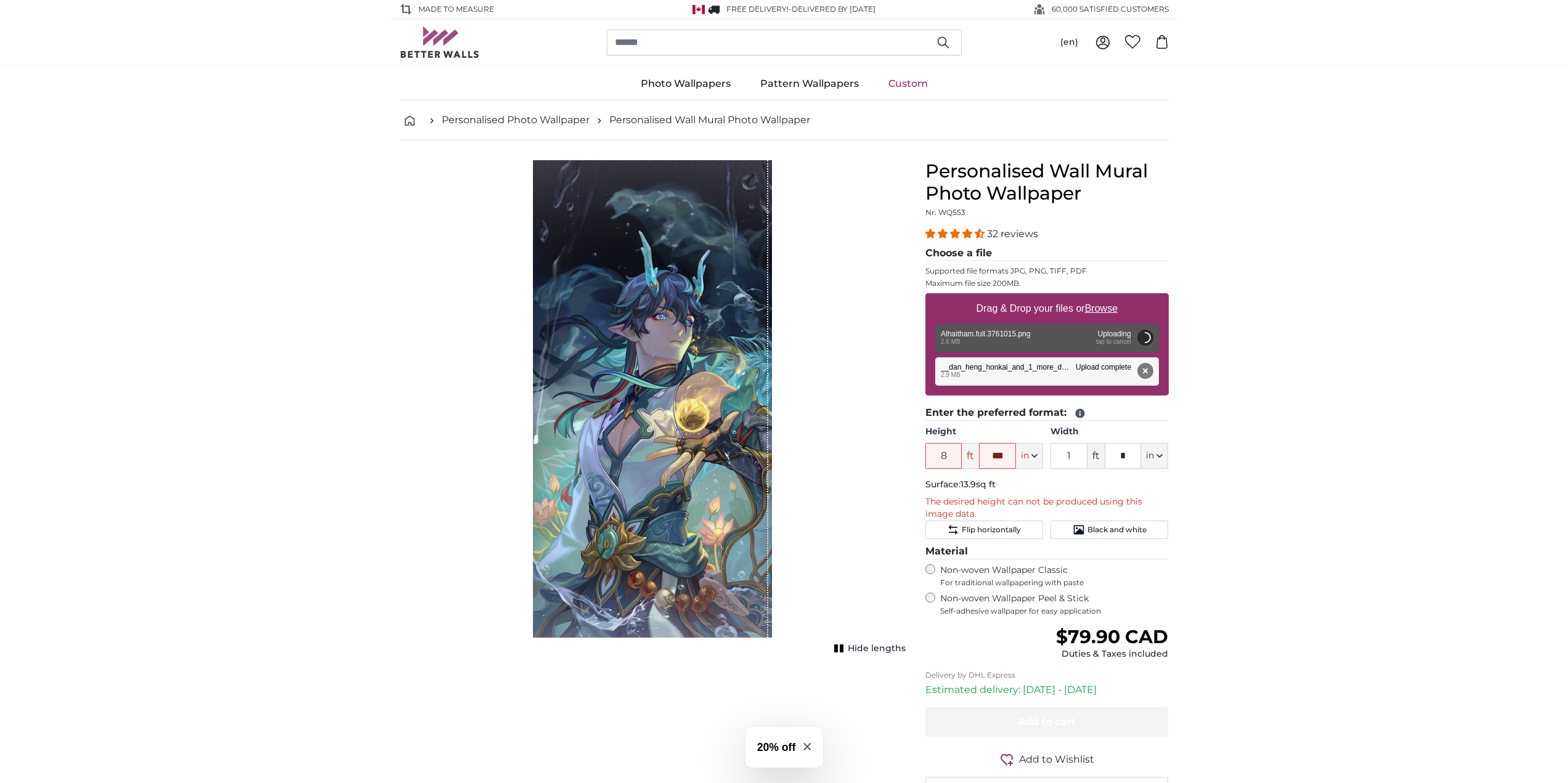
click at [1149, 372] on button "Remove" at bounding box center [1144, 370] width 16 height 16
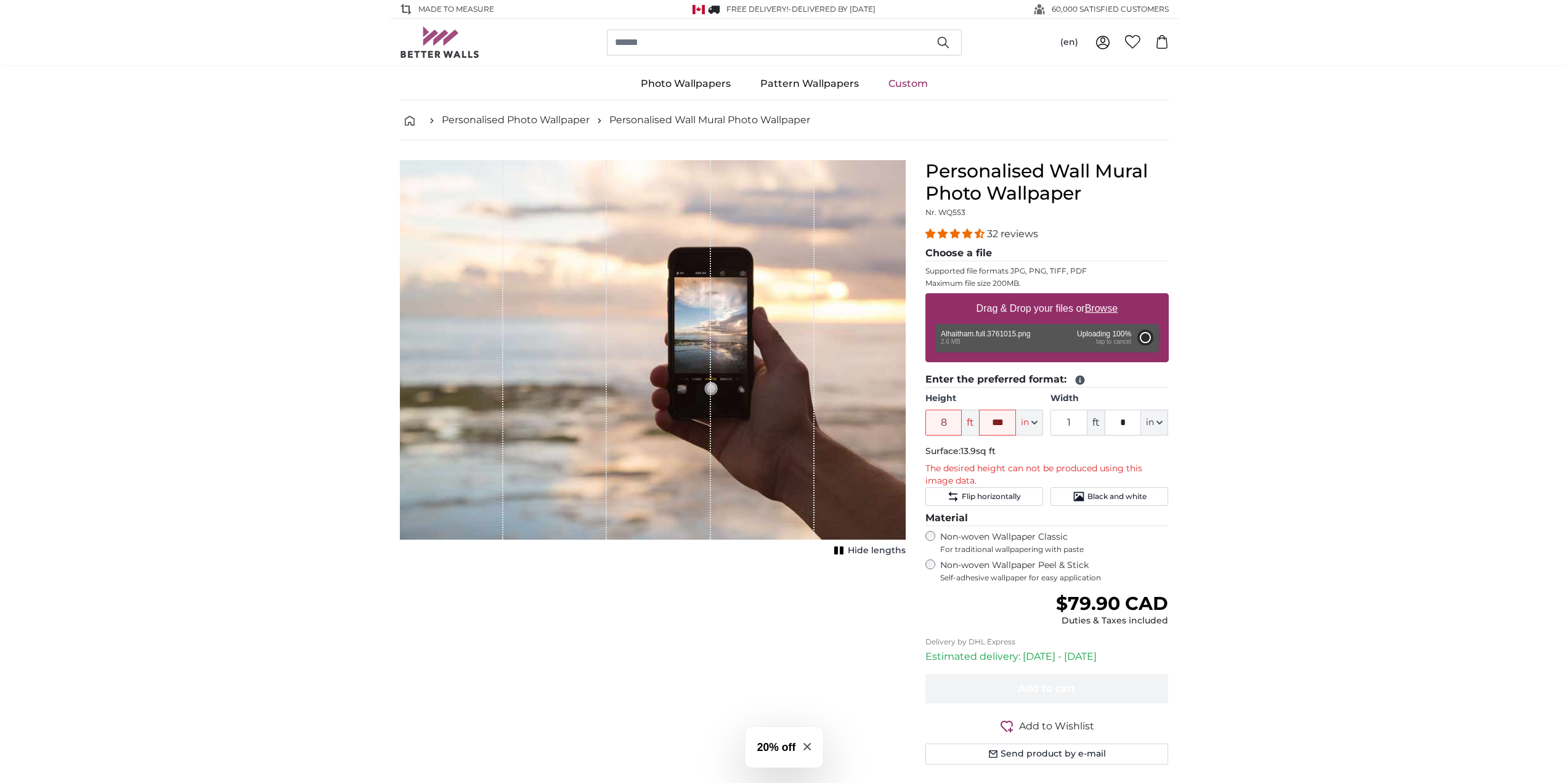
type input "4"
type input "***"
type input "2"
type input "*"
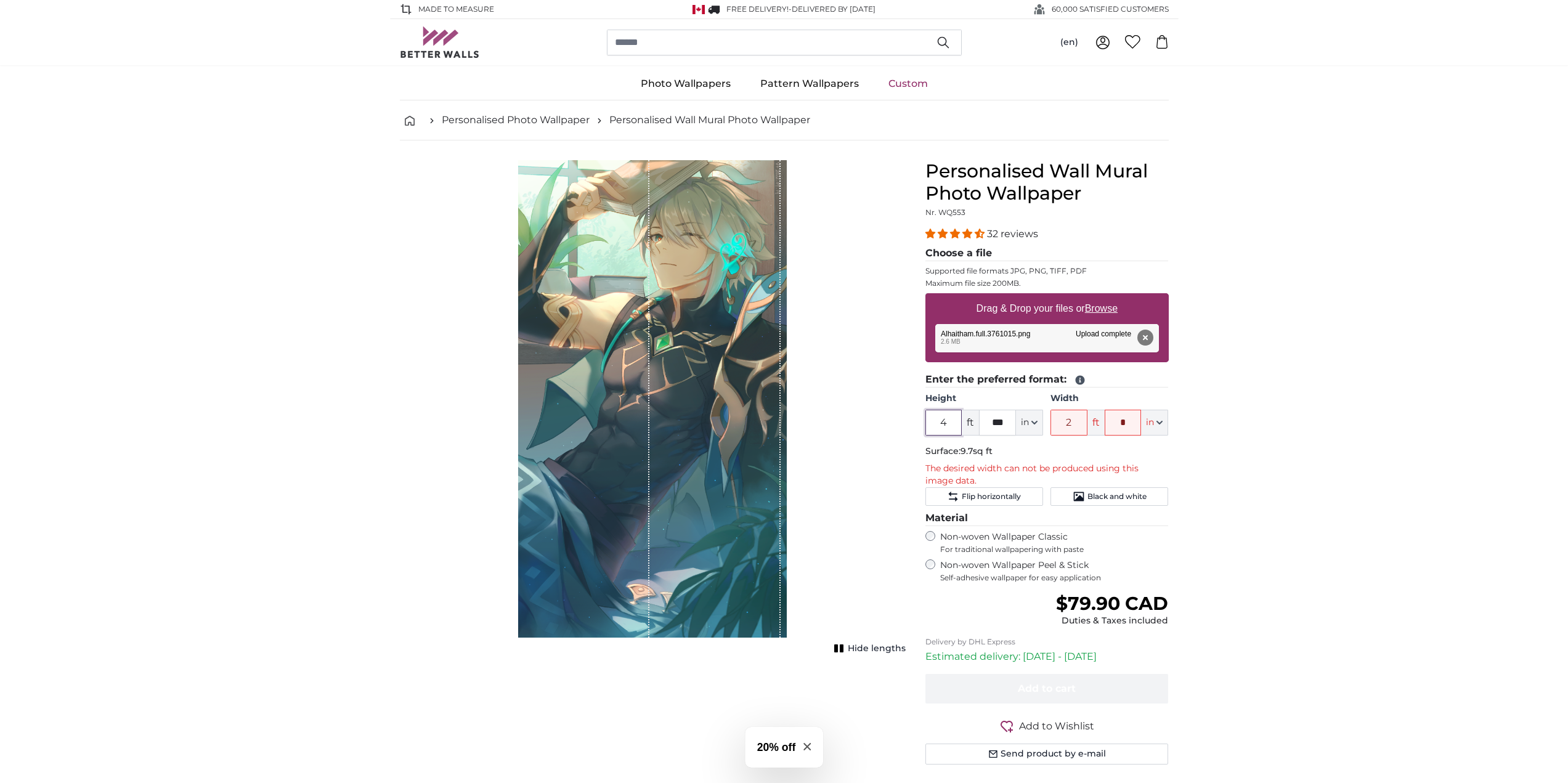
drag, startPoint x: 957, startPoint y: 425, endPoint x: 933, endPoint y: 426, distance: 24.0
click at [933, 426] on input "4" at bounding box center [943, 423] width 37 height 26
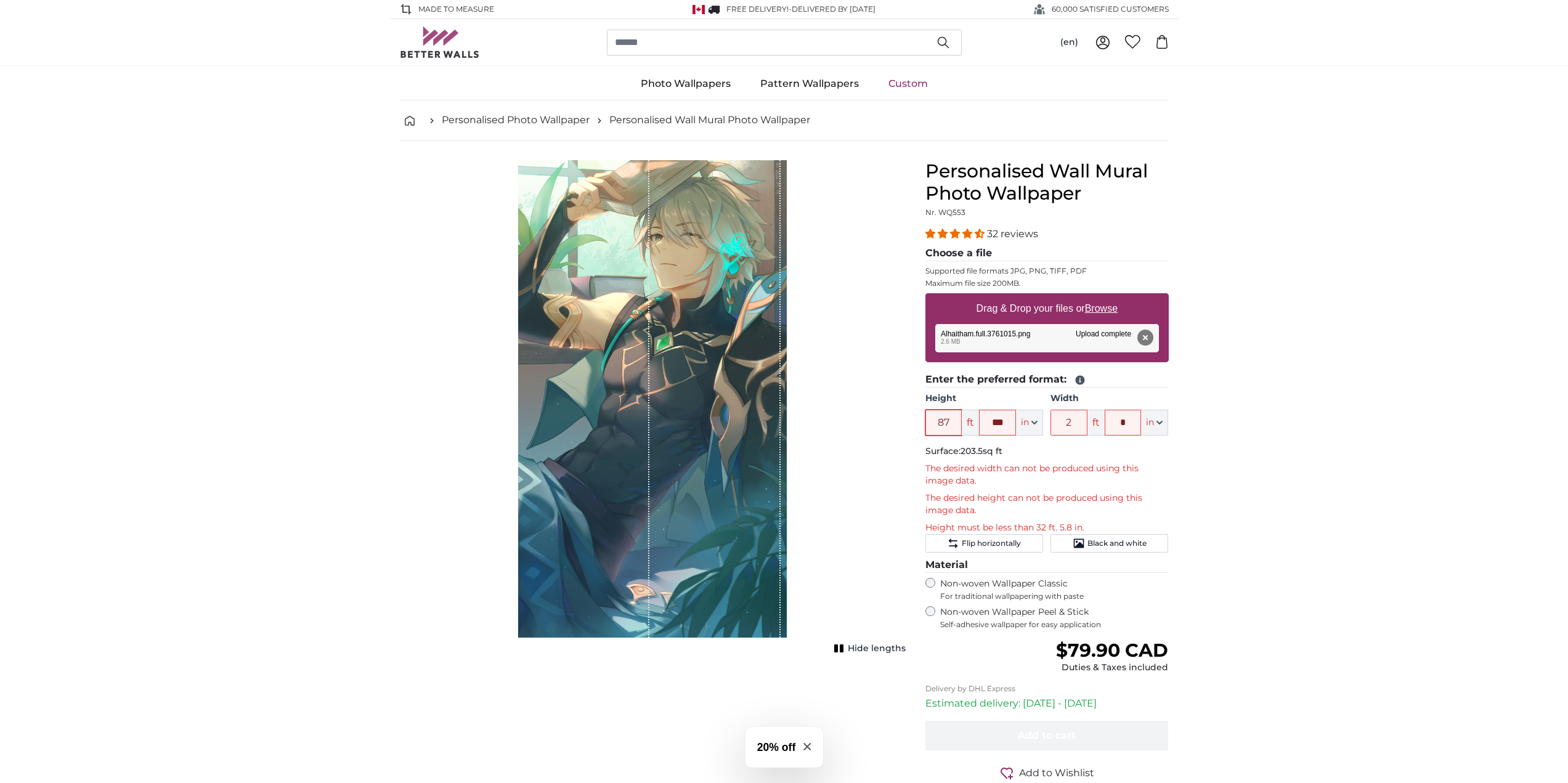
drag, startPoint x: 948, startPoint y: 422, endPoint x: 927, endPoint y: 418, distance: 21.4
click at [927, 418] on input "87" at bounding box center [943, 423] width 37 height 26
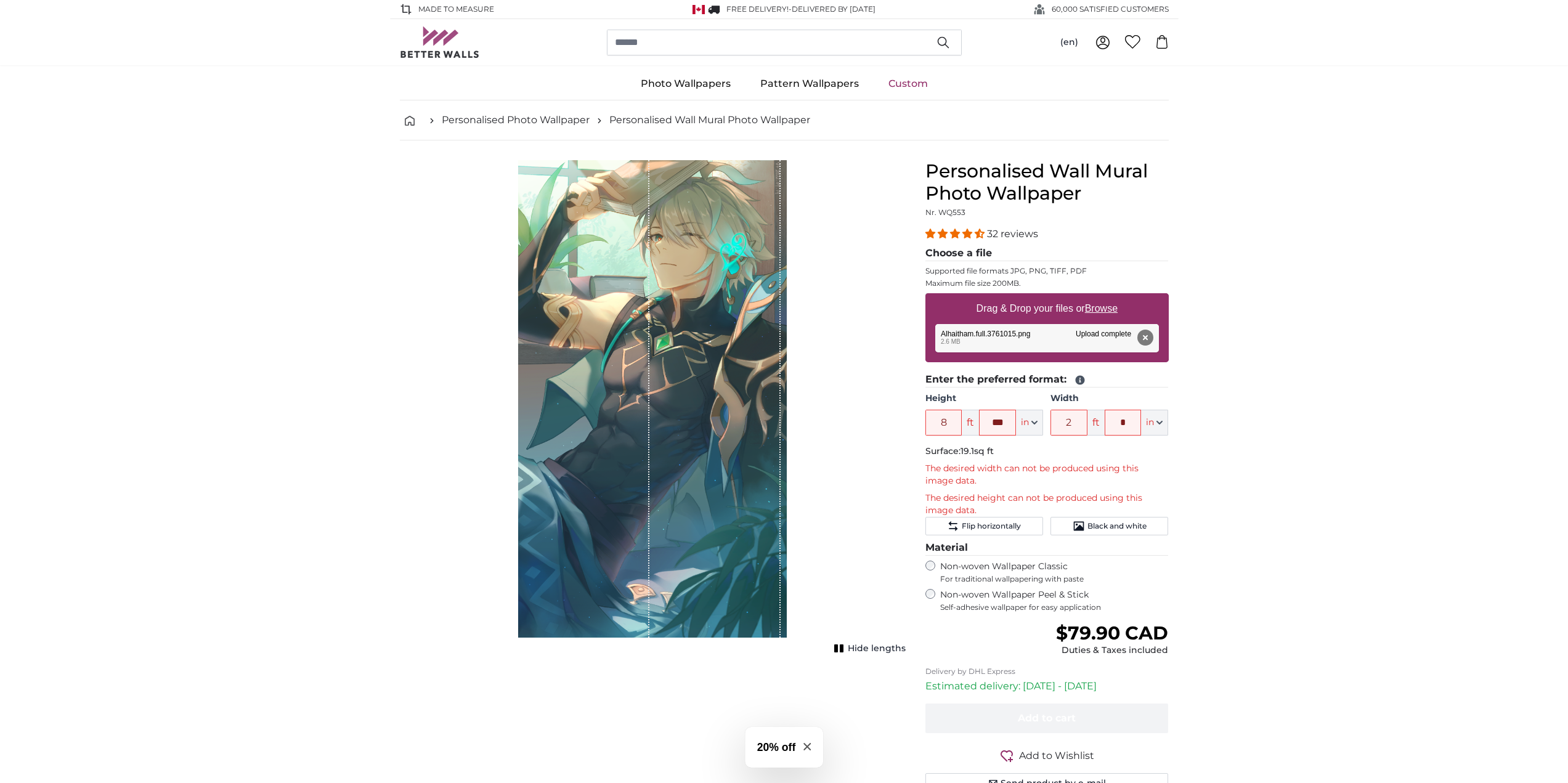
click at [1147, 338] on button "Remove" at bounding box center [1144, 337] width 16 height 16
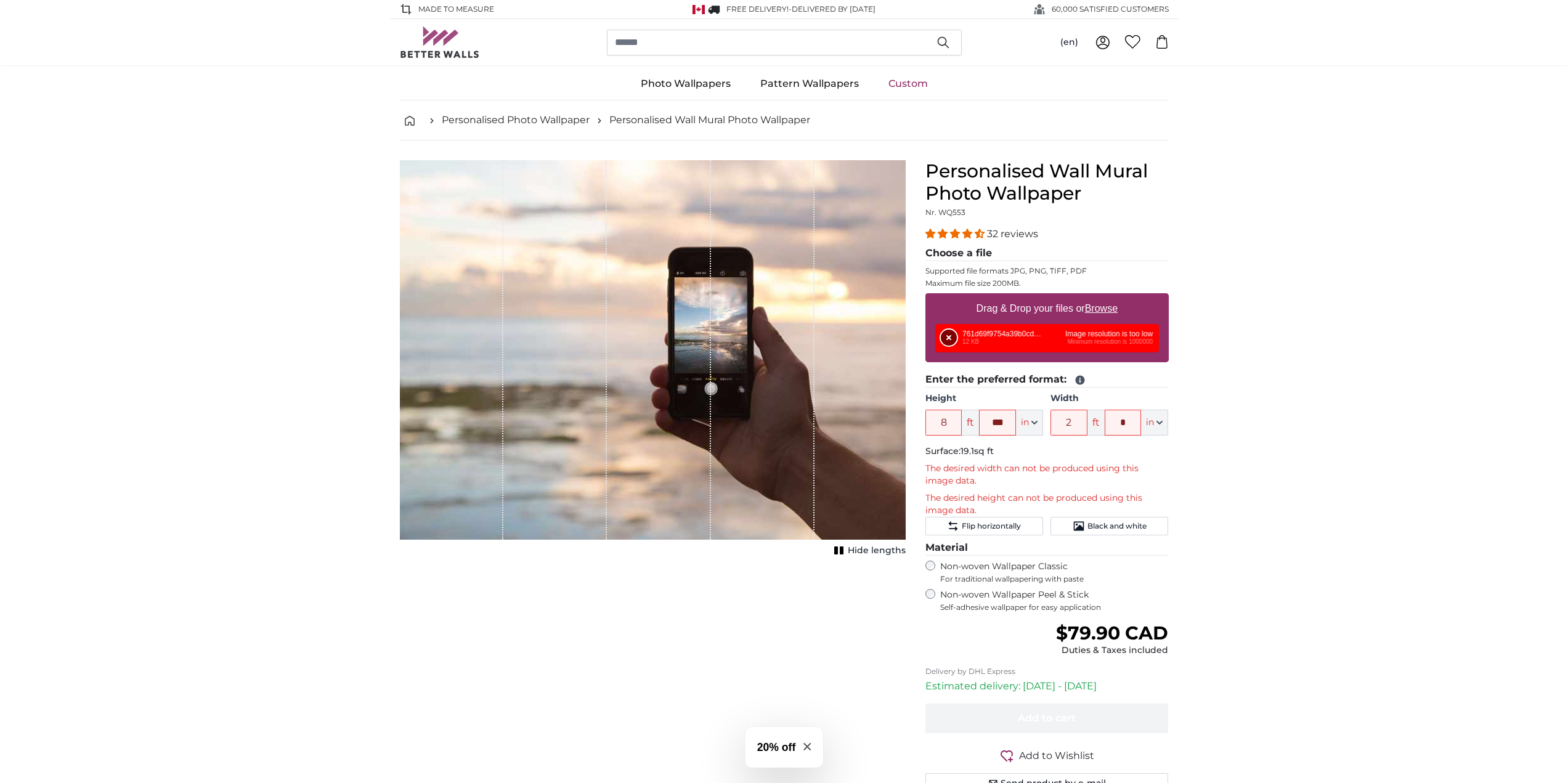
click at [956, 334] on button "Remove" at bounding box center [949, 337] width 16 height 16
type input "6"
type input "*"
type input "9"
type input "*"
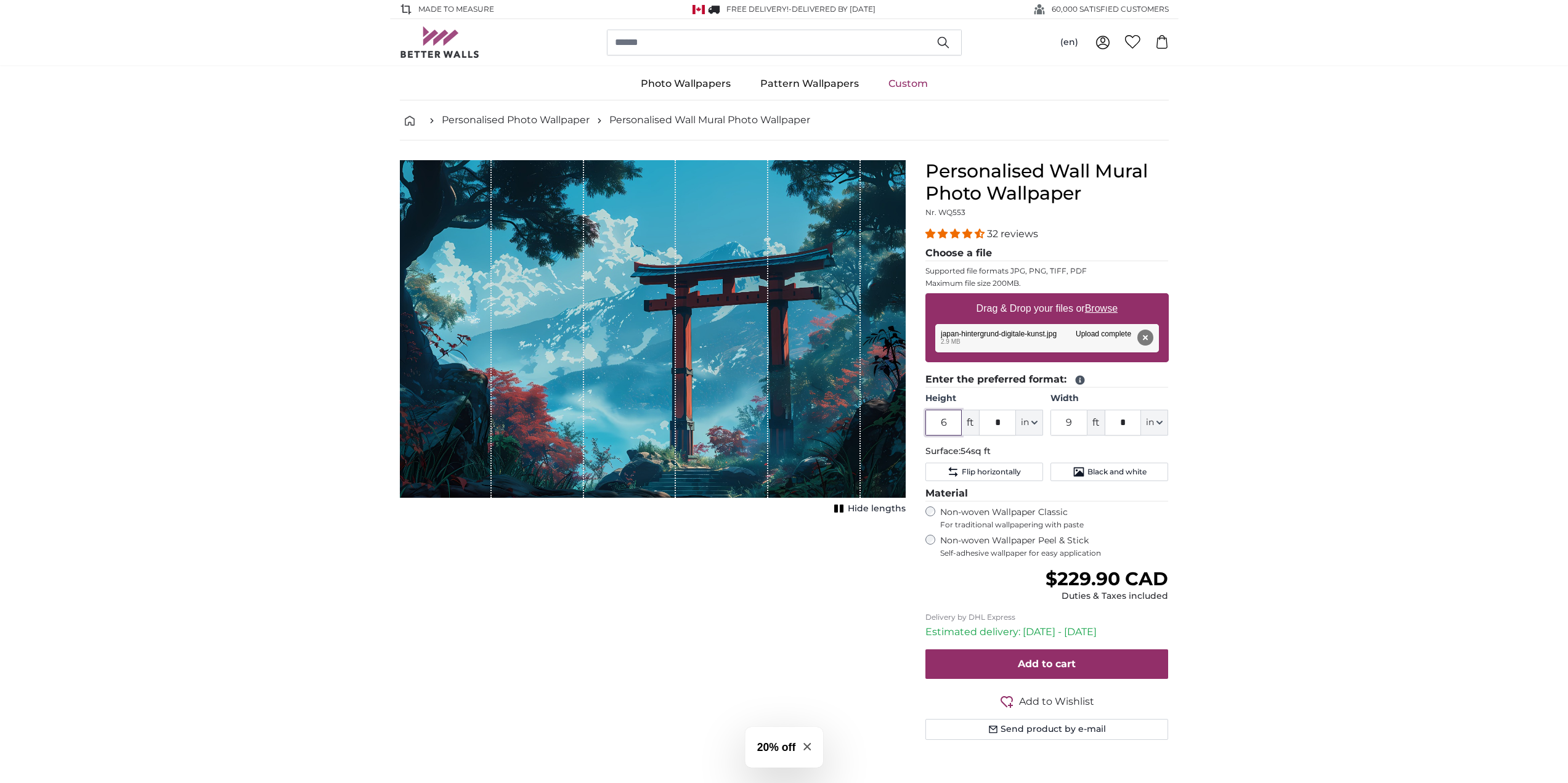
drag, startPoint x: 949, startPoint y: 428, endPoint x: 931, endPoint y: 430, distance: 18.1
click at [931, 430] on input "6" at bounding box center [943, 423] width 37 height 26
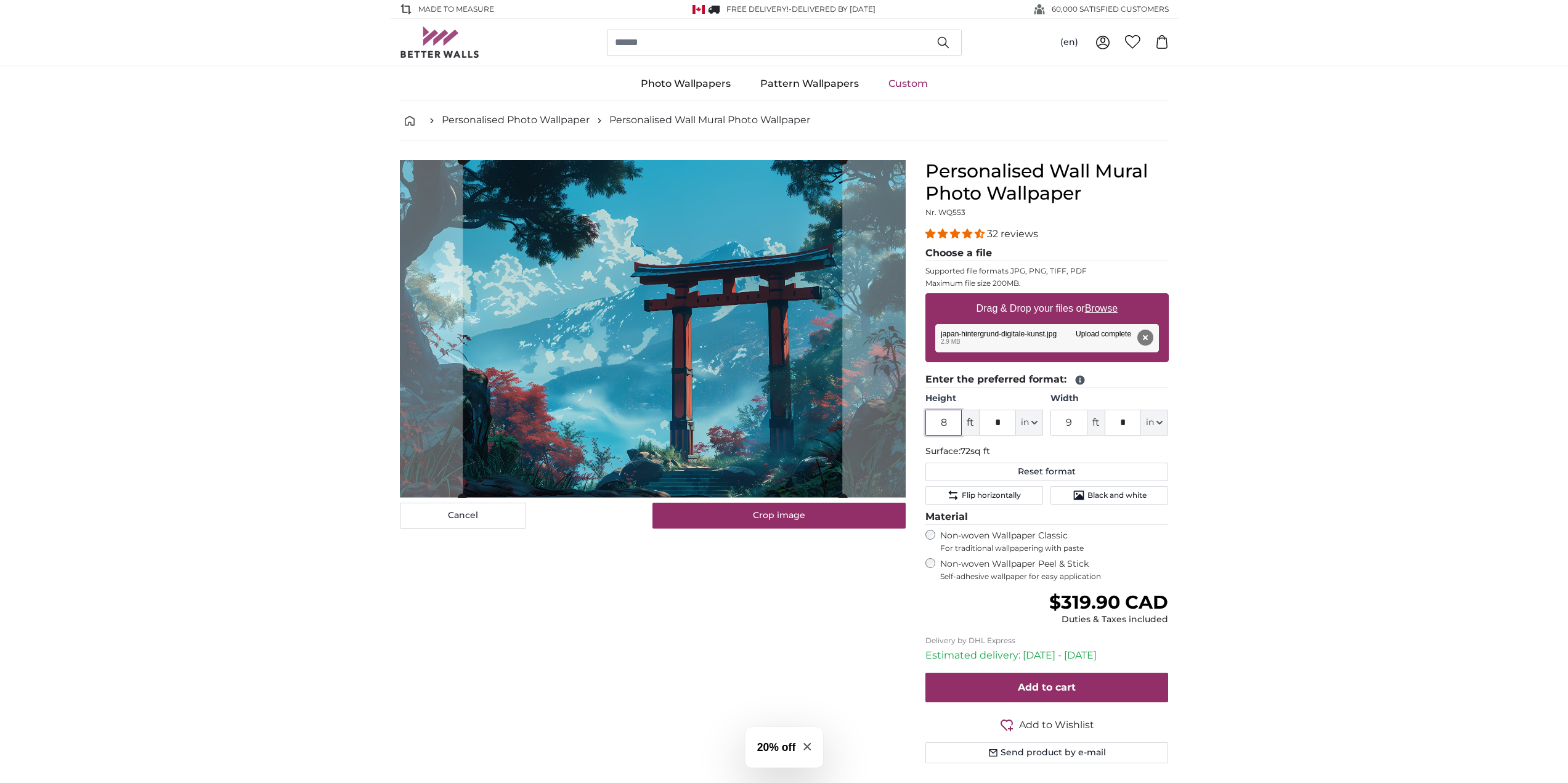
type input "8"
drag, startPoint x: 1079, startPoint y: 422, endPoint x: 1043, endPoint y: 422, distance: 36.0
click at [1043, 422] on div "Height 8 ft * in Centimeter (cm) Inches (inch) Feet (ft. in.) Width 9 ft * in C…" at bounding box center [1046, 414] width 243 height 43
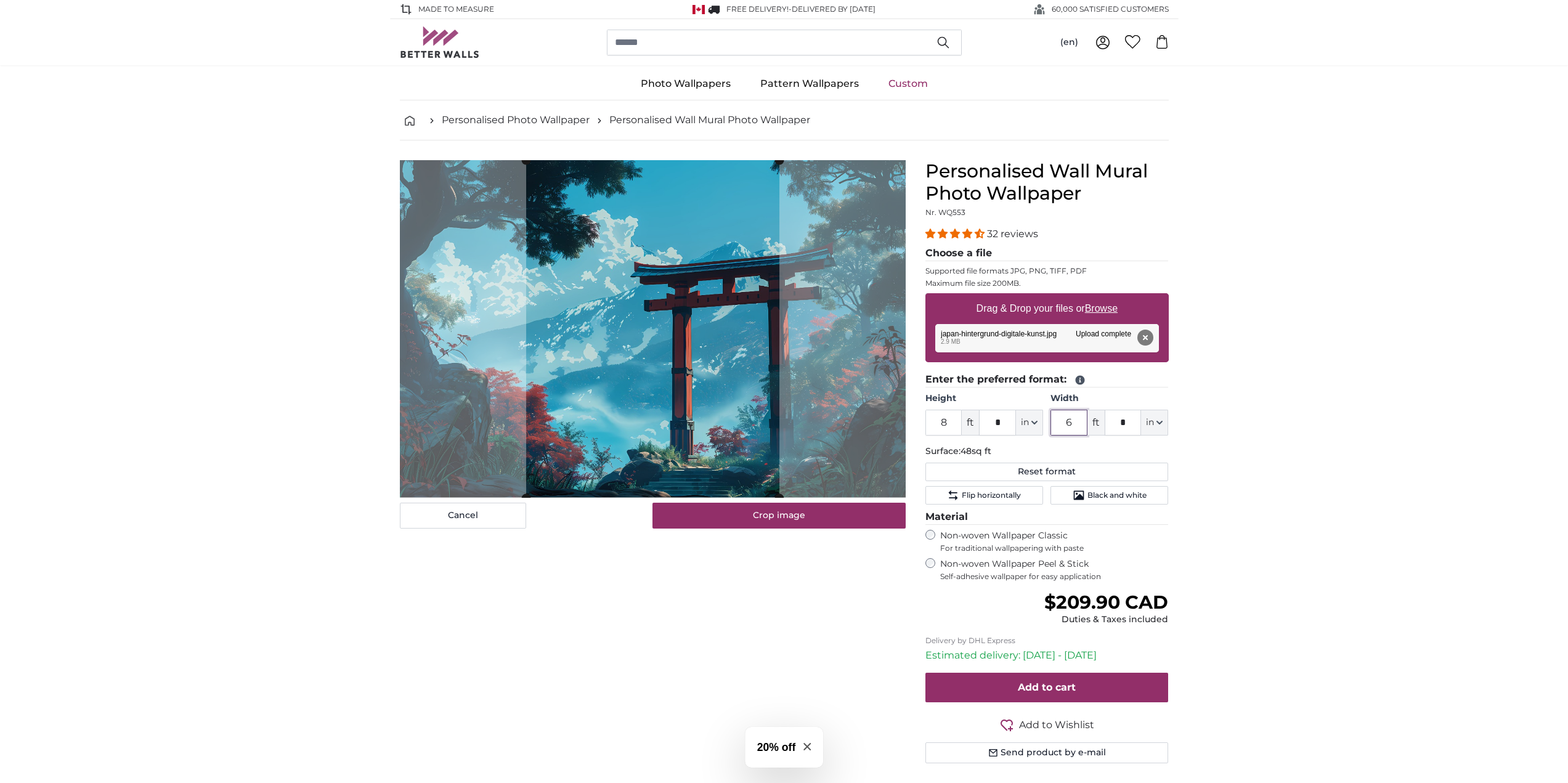
click at [0, 0] on slot at bounding box center [0, 0] width 0 height 0
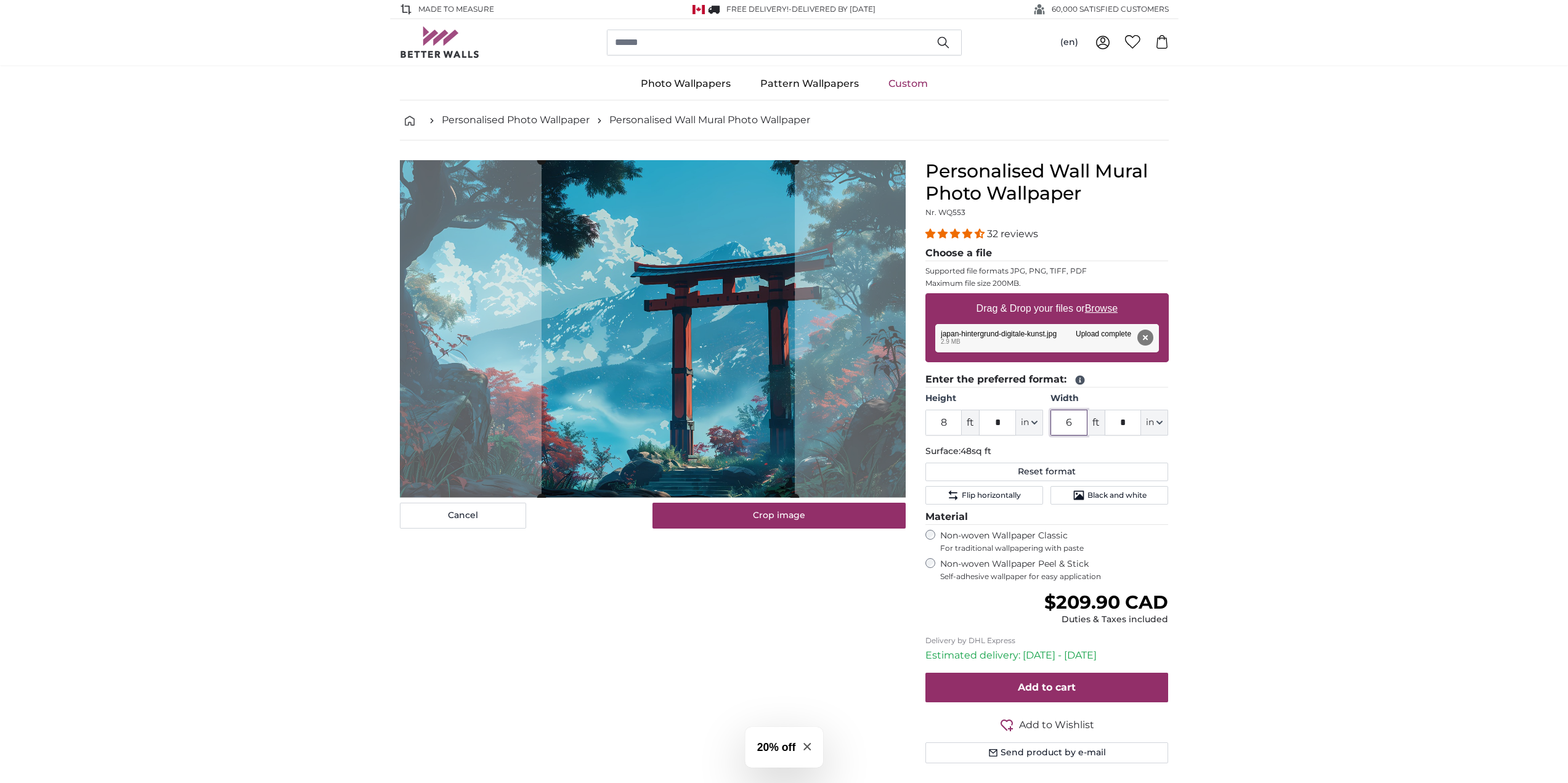
click at [776, 332] on cropper-handle at bounding box center [667, 328] width 253 height 337
type input "6"
drag, startPoint x: 1133, startPoint y: 425, endPoint x: 1091, endPoint y: 425, distance: 42.0
click at [1091, 425] on div "6 ft * in Centimeter (cm) Inches (inch) Feet (ft. in.)" at bounding box center [1108, 423] width 118 height 26
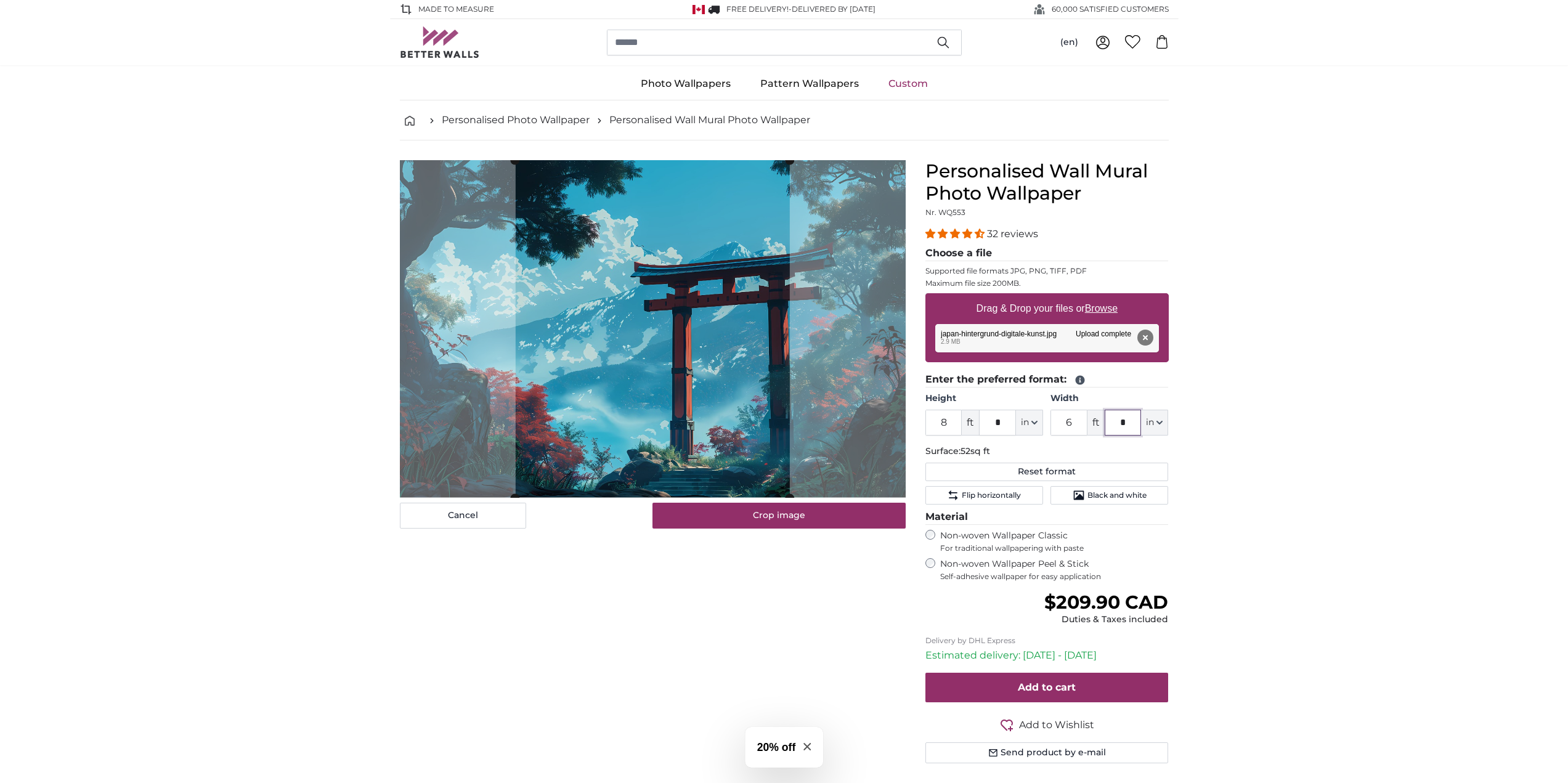
type input "*"
click at [663, 632] on div "Cancel Crop image Hide lengths" at bounding box center [652, 476] width 525 height 633
click at [693, 393] on cropper-handle at bounding box center [656, 328] width 274 height 337
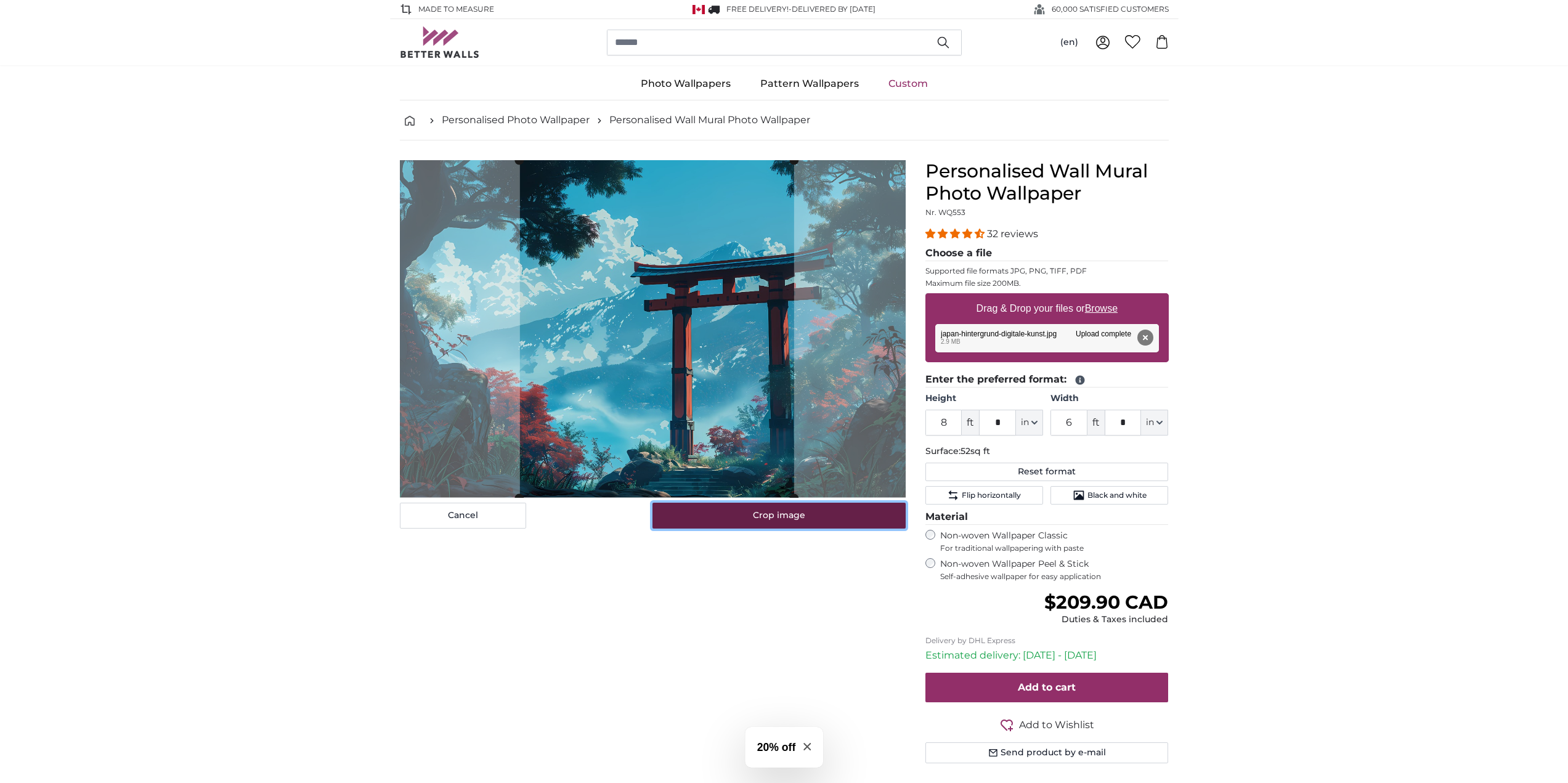
click at [794, 525] on button "Crop image" at bounding box center [778, 516] width 253 height 26
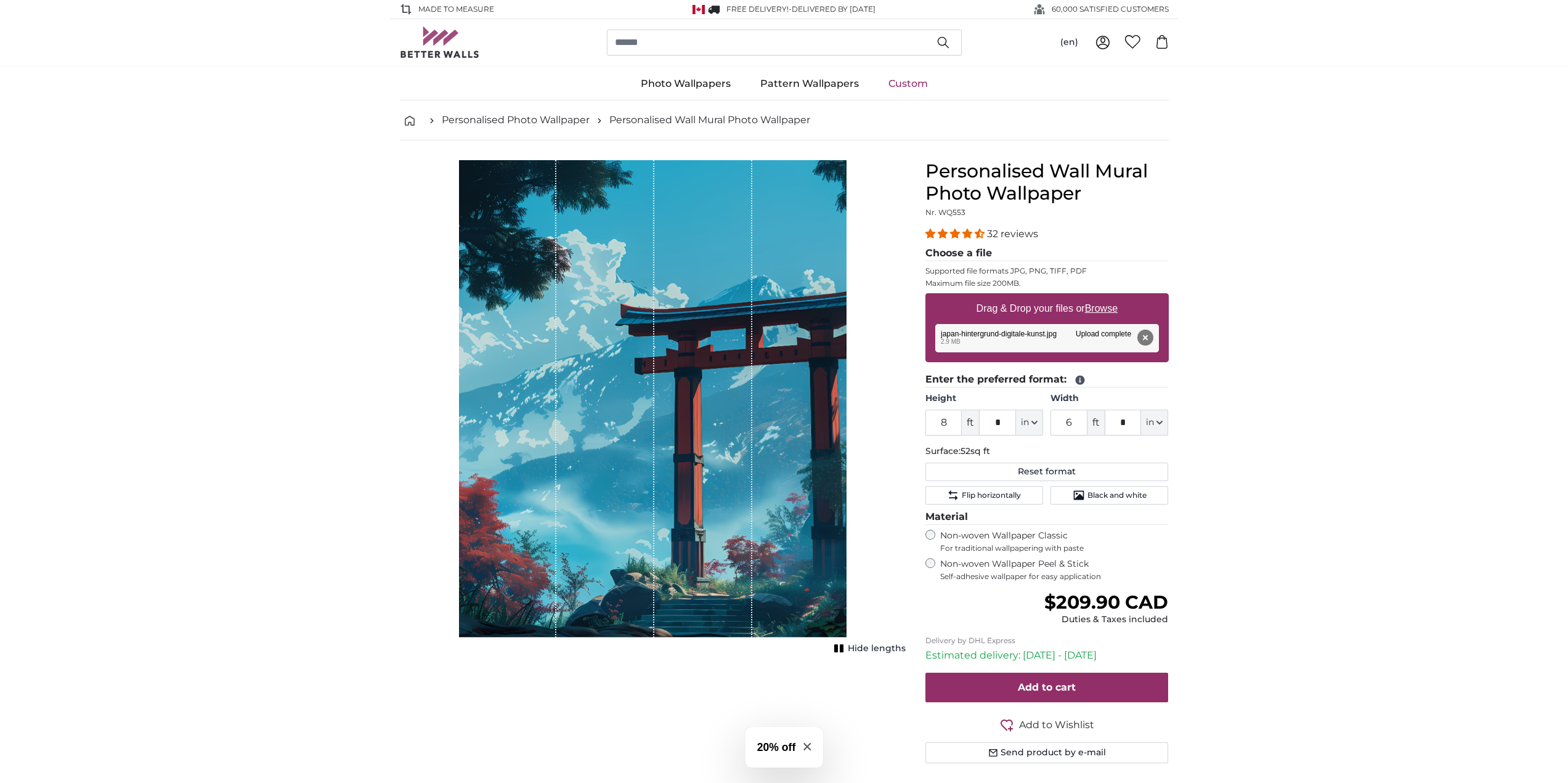
click at [487, 693] on div "Cancel Crop image Hide lengths" at bounding box center [652, 476] width 525 height 633
click at [1149, 332] on button "Remove" at bounding box center [1144, 337] width 16 height 16
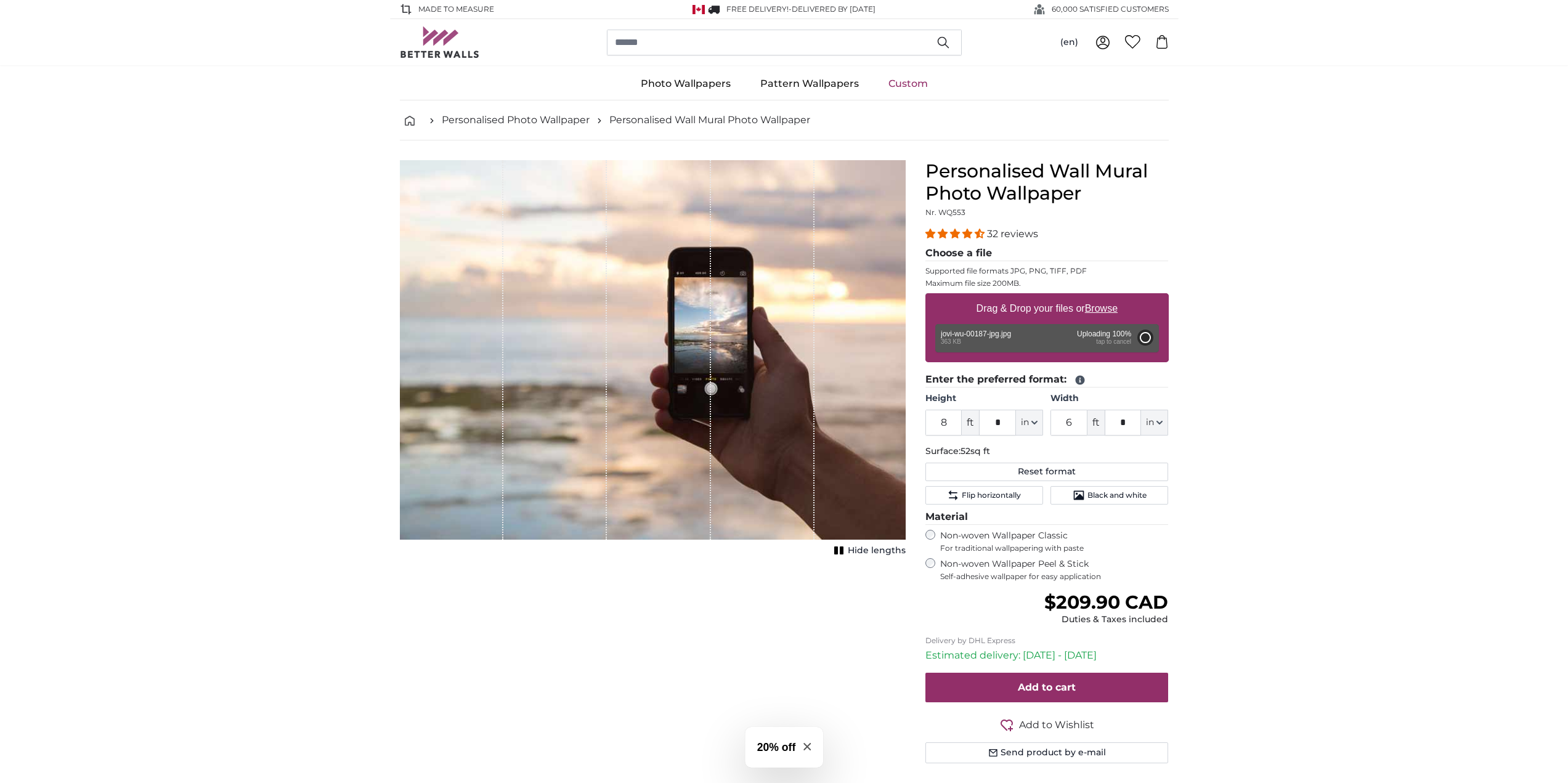
type input "2"
type input "****"
type input "4"
type input "***"
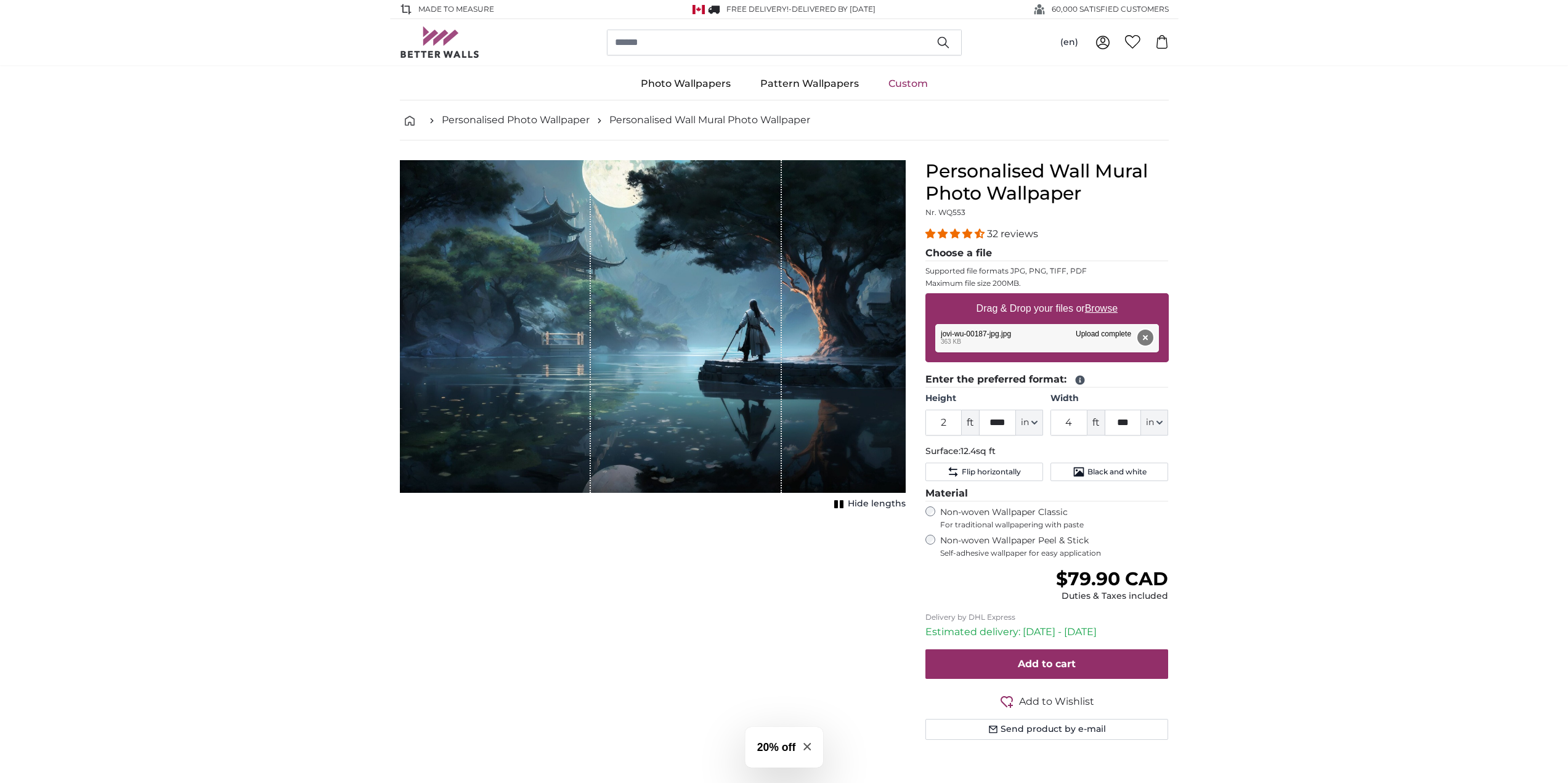
drag, startPoint x: 1147, startPoint y: 339, endPoint x: 1161, endPoint y: 337, distance: 14.1
click at [1147, 339] on button "Remove" at bounding box center [1144, 337] width 16 height 16
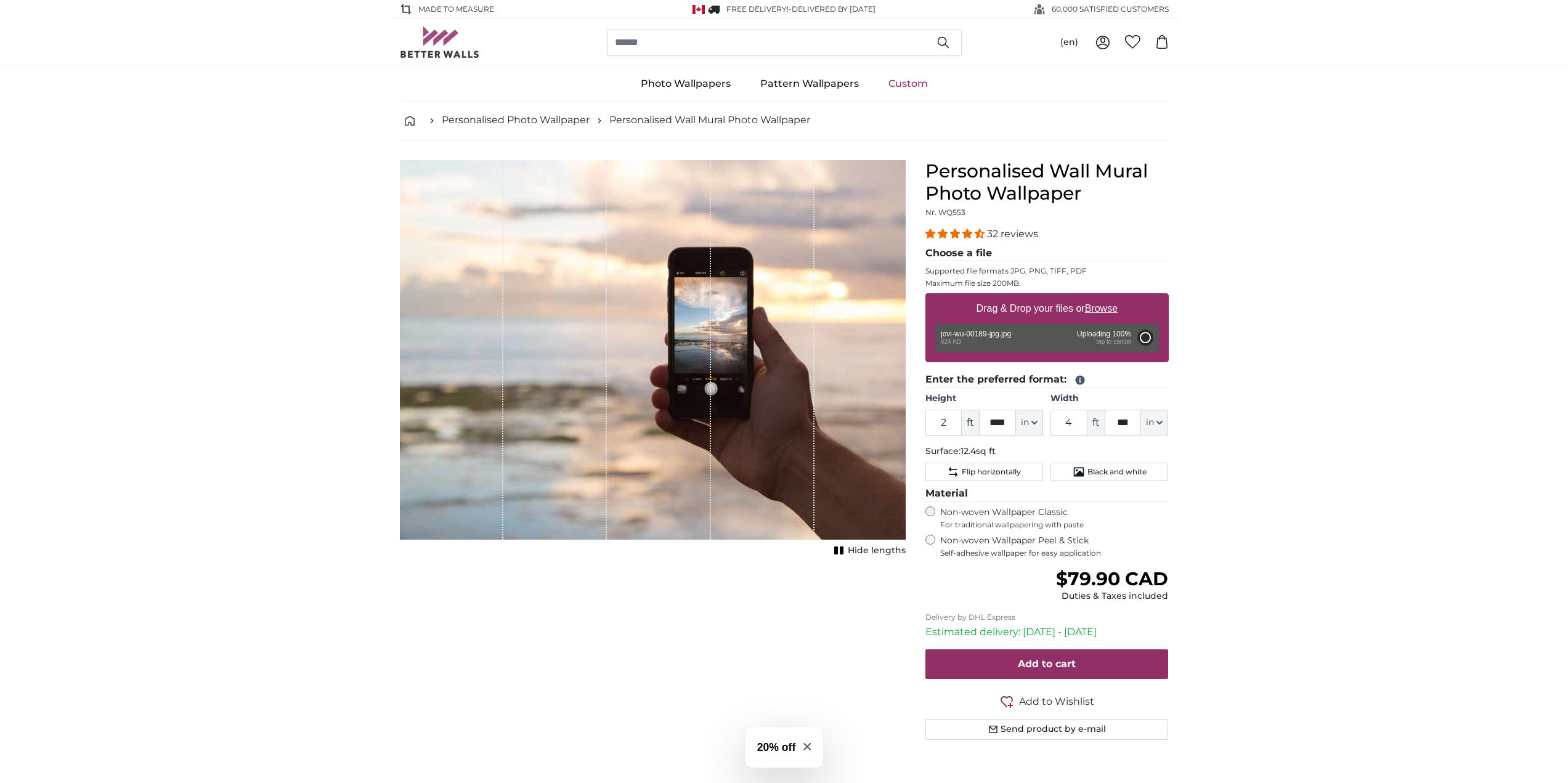
type input "2"
type input "****"
type input "4"
type input "***"
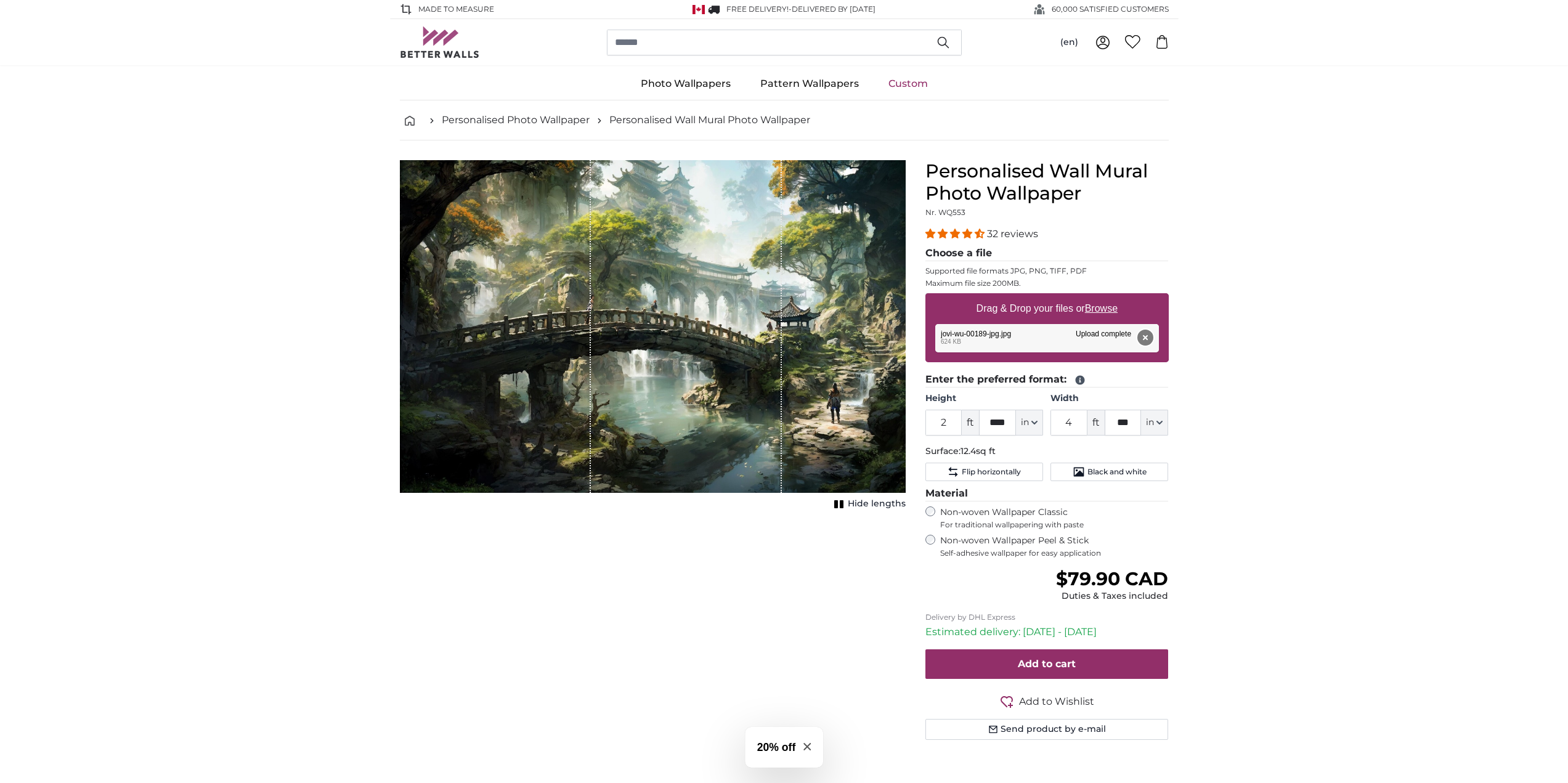
click at [1137, 333] on button "Remove" at bounding box center [1144, 337] width 16 height 16
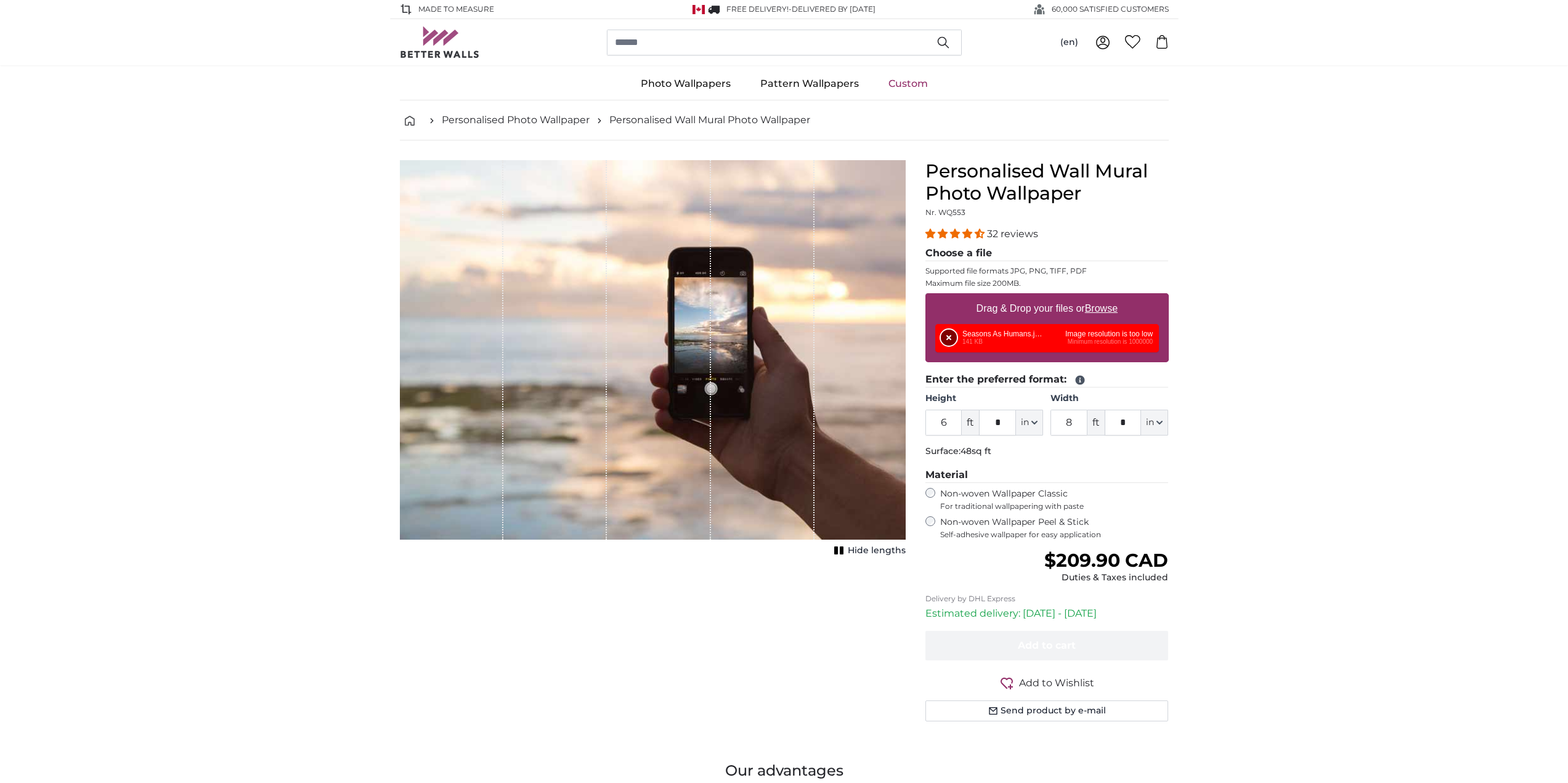
click at [953, 337] on button "Remove" at bounding box center [949, 337] width 16 height 16
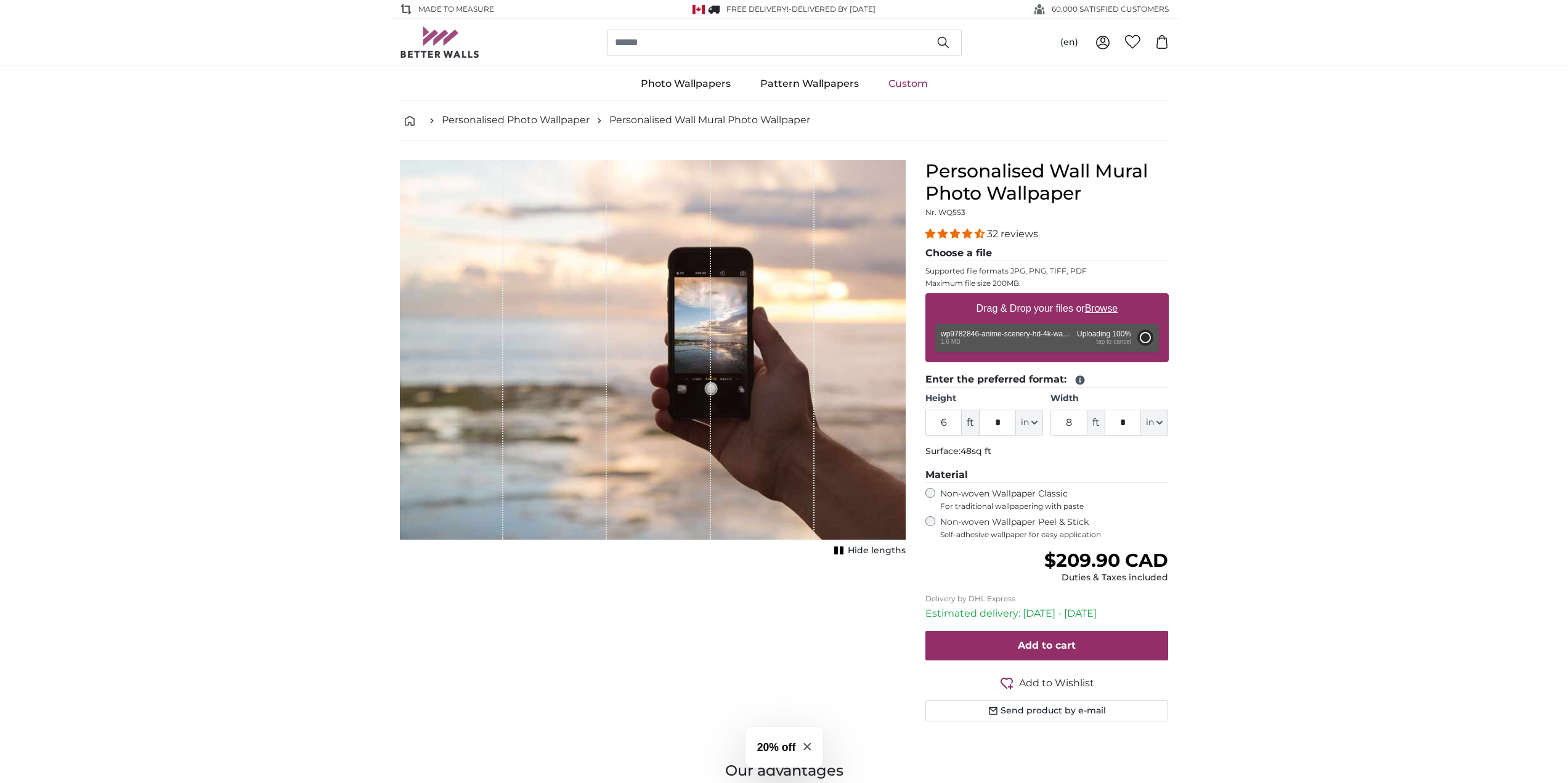
type input "5"
type input "***"
type input "10"
type input "***"
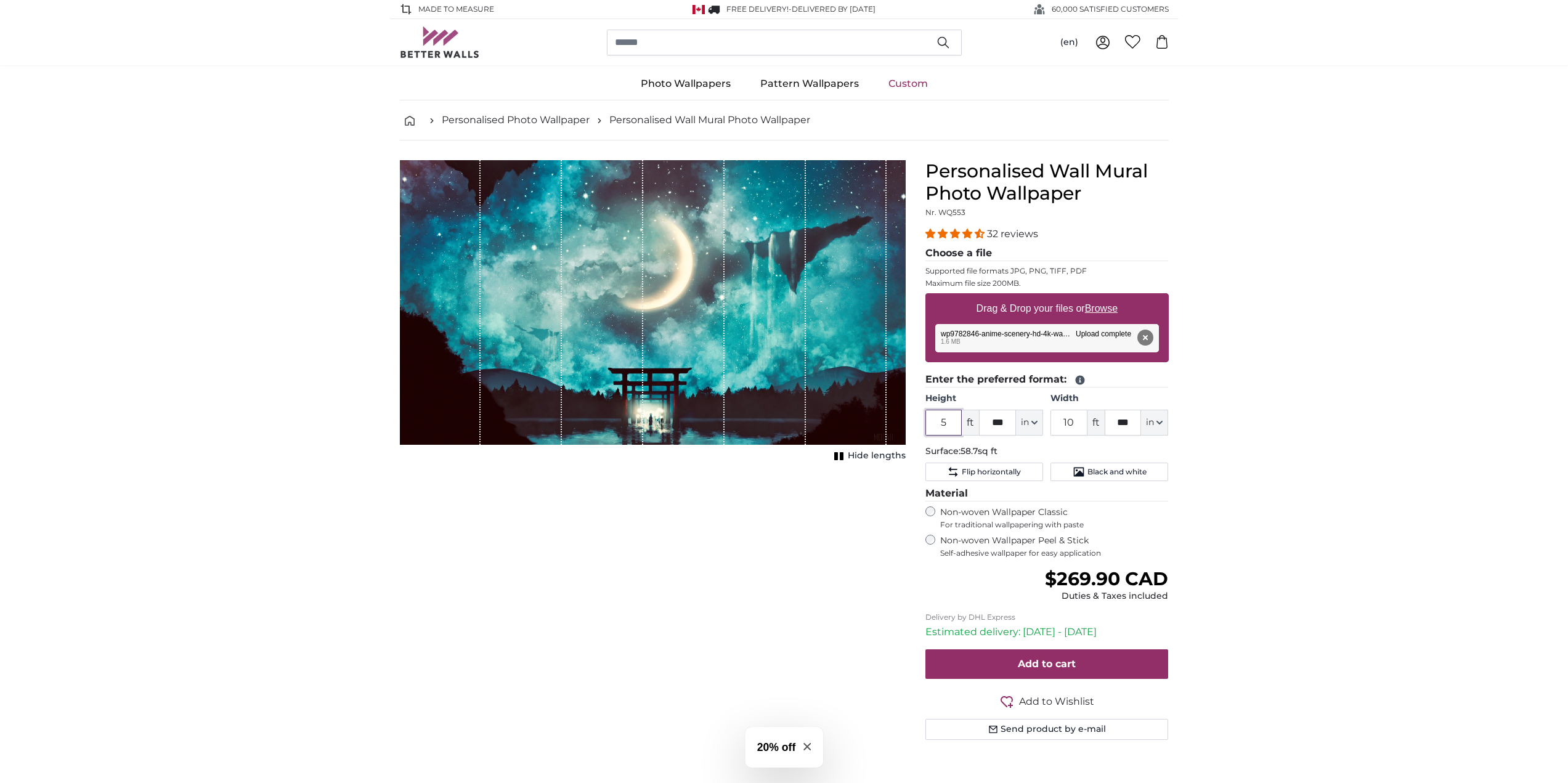
drag, startPoint x: 951, startPoint y: 423, endPoint x: 913, endPoint y: 423, distance: 38.0
click at [916, 423] on div "Personalised Wall Mural Photo Wallpaper Nr. WQ553 32 reviews Choose a file Supp…" at bounding box center [1047, 464] width 263 height 609
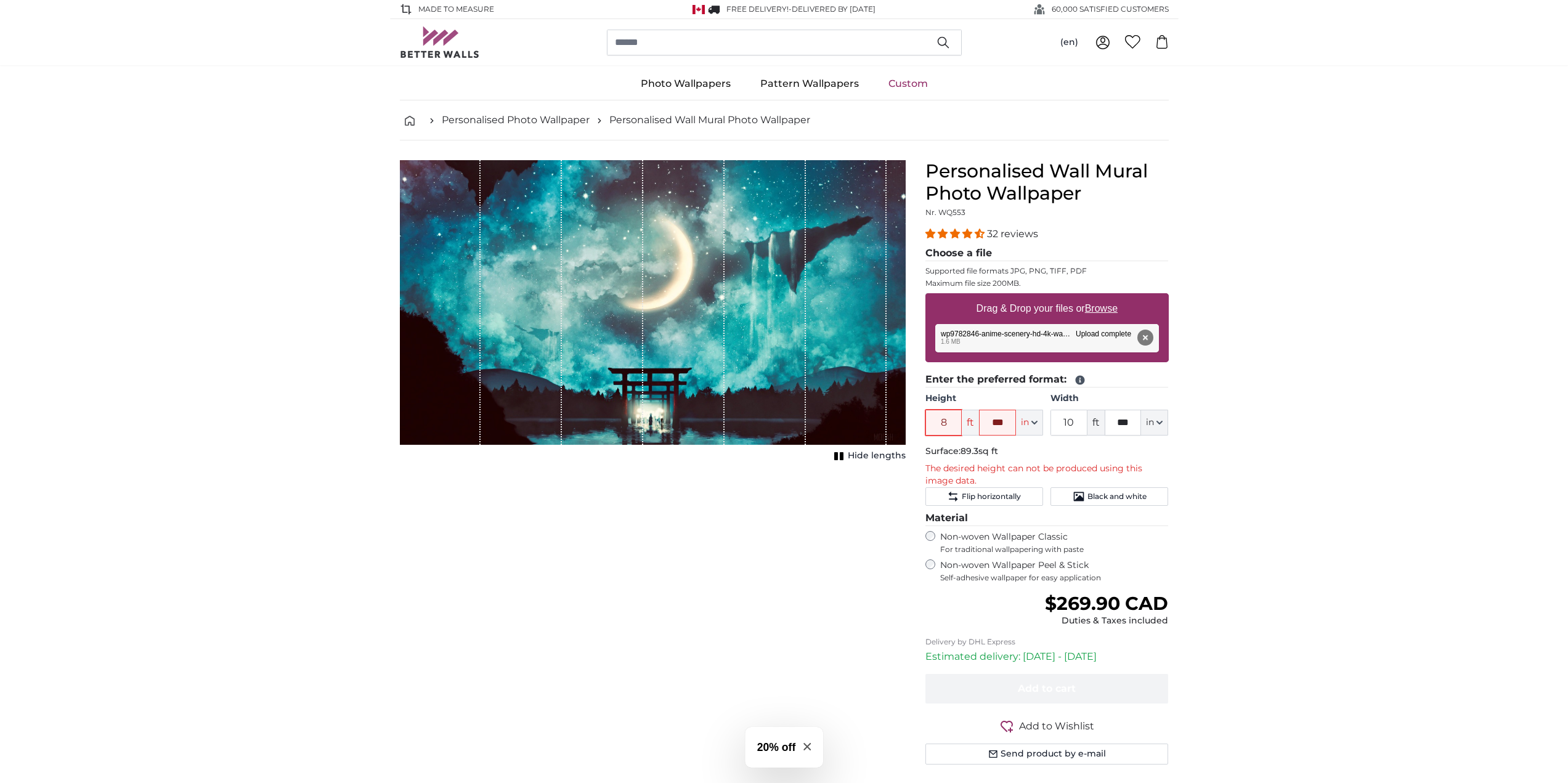
type input "8"
drag, startPoint x: 992, startPoint y: 419, endPoint x: 1009, endPoint y: 419, distance: 17.0
click at [1009, 419] on input "***" at bounding box center [996, 423] width 37 height 26
type input "*"
click at [1150, 336] on button "Remove" at bounding box center [1144, 337] width 16 height 16
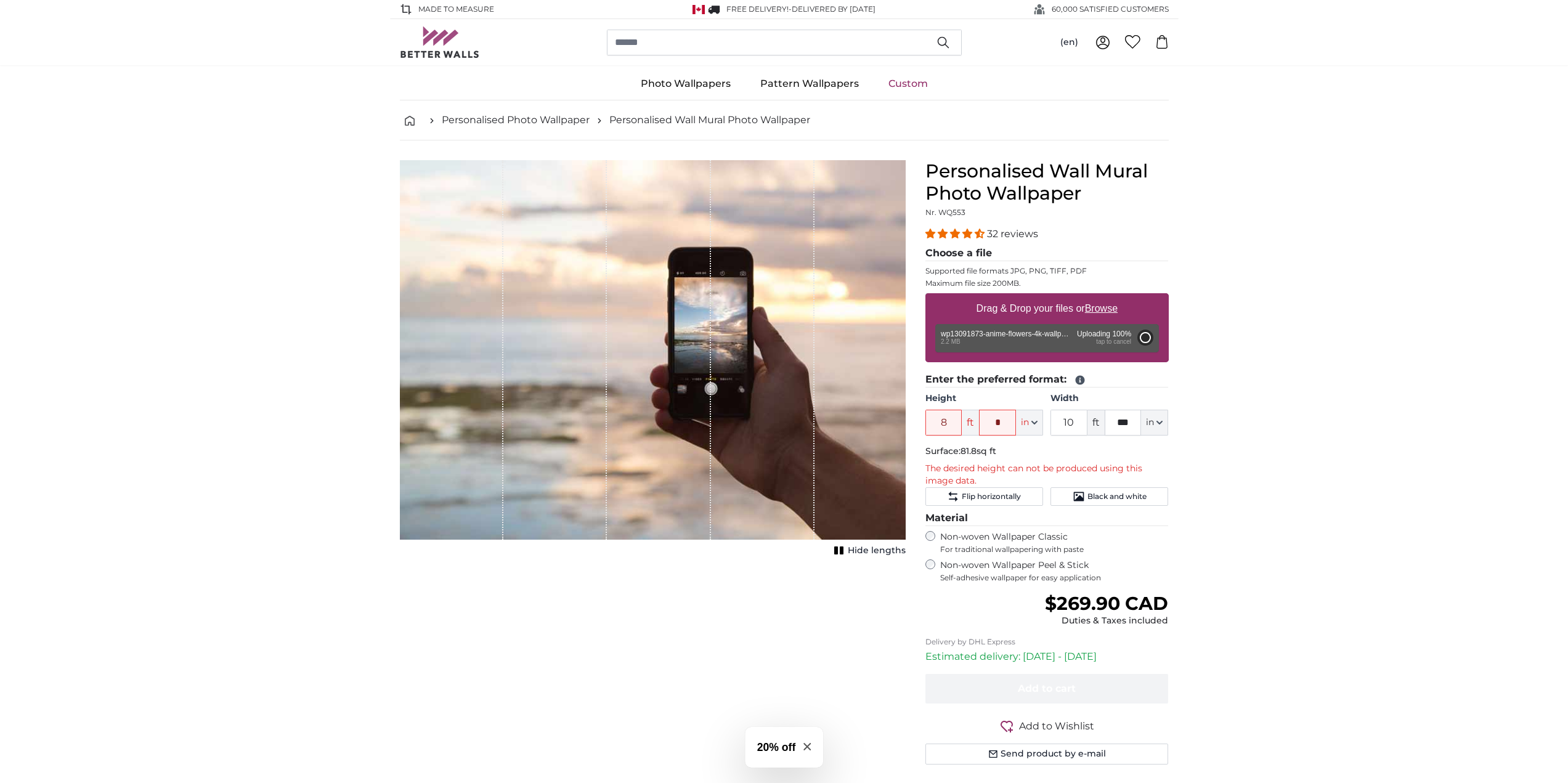
type input "6"
type input "9"
type input "*"
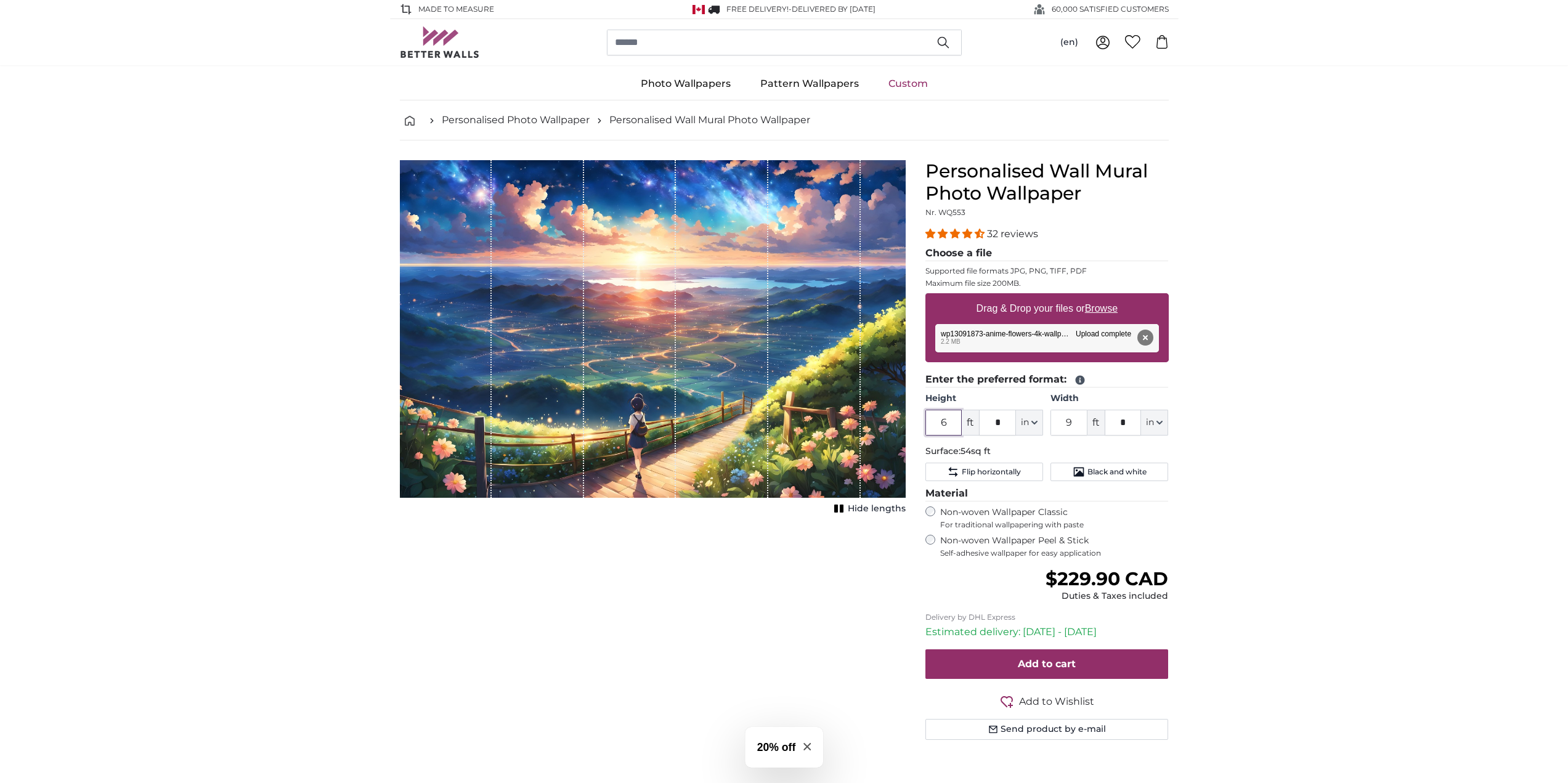
drag, startPoint x: 948, startPoint y: 426, endPoint x: 917, endPoint y: 419, distance: 31.8
click at [917, 419] on div "Personalised Wall Mural Photo Wallpaper Nr. WQ553 32 reviews Choose a file Supp…" at bounding box center [1047, 464] width 263 height 609
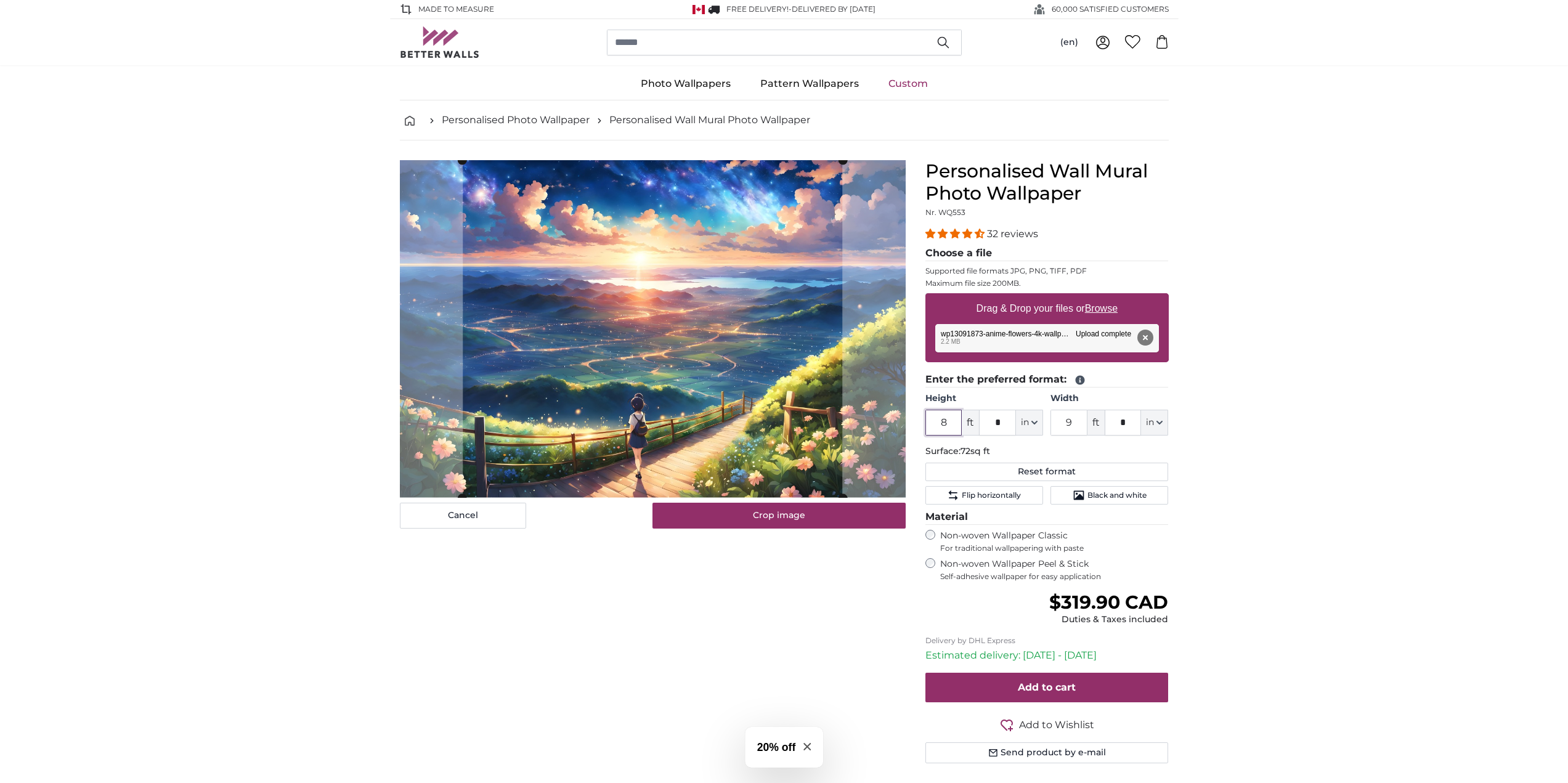
type input "8"
drag, startPoint x: 1074, startPoint y: 417, endPoint x: 1060, endPoint y: 417, distance: 14.0
click at [1060, 417] on input "9" at bounding box center [1068, 423] width 37 height 26
type input "6"
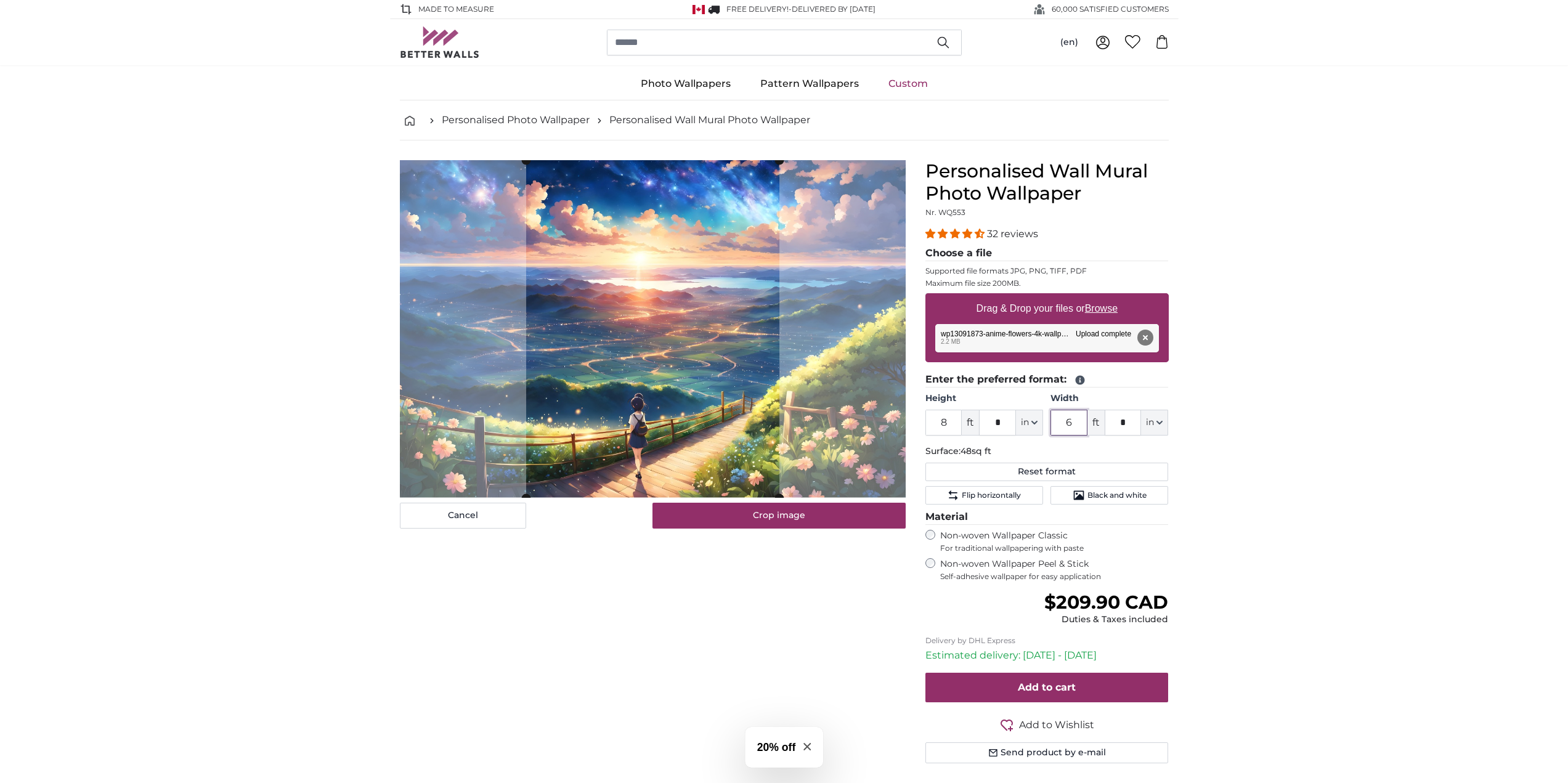
click at [887, 337] on img at bounding box center [652, 328] width 506 height 337
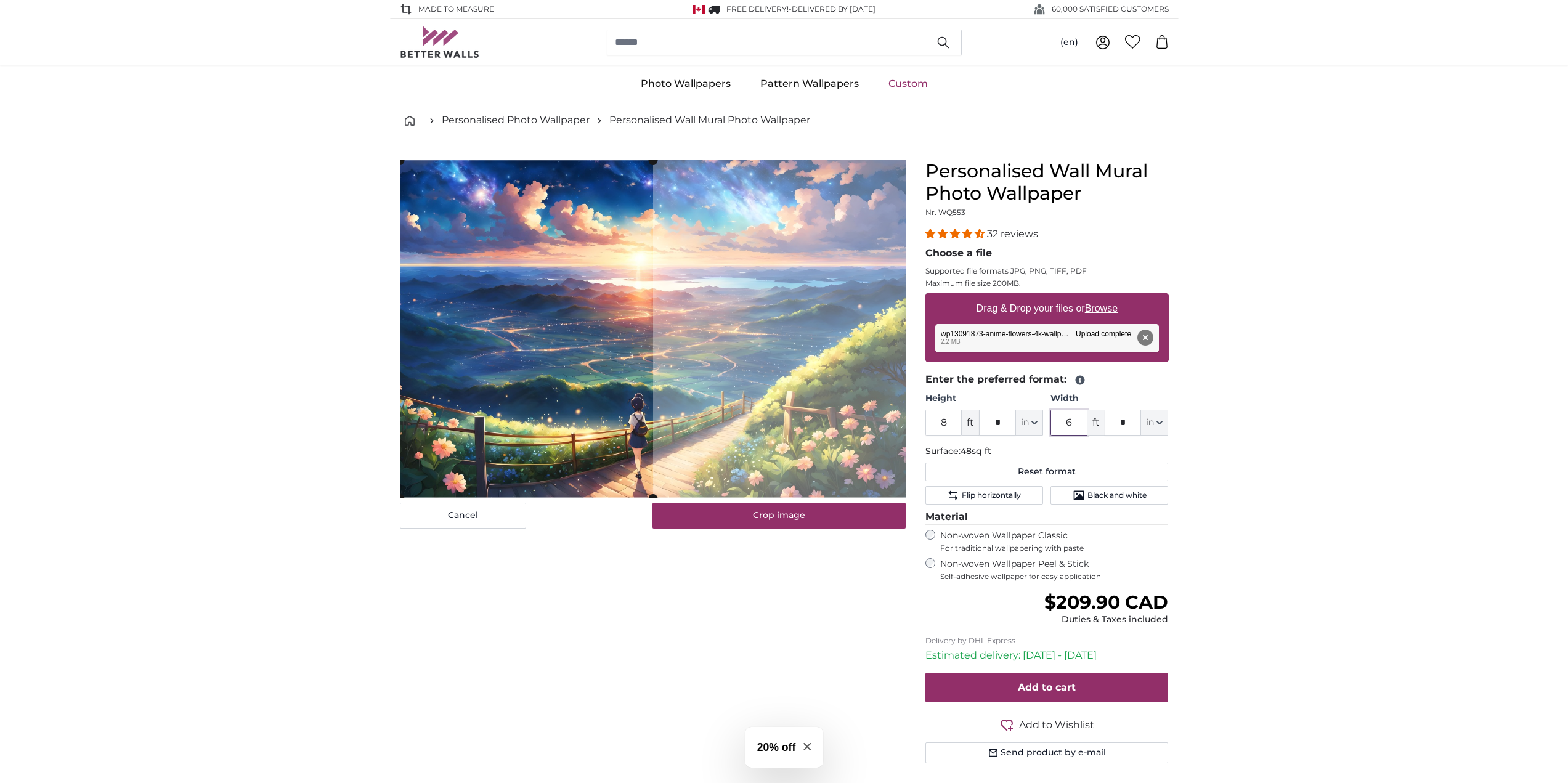
click at [475, 316] on cropper-handle at bounding box center [525, 329] width 253 height 337
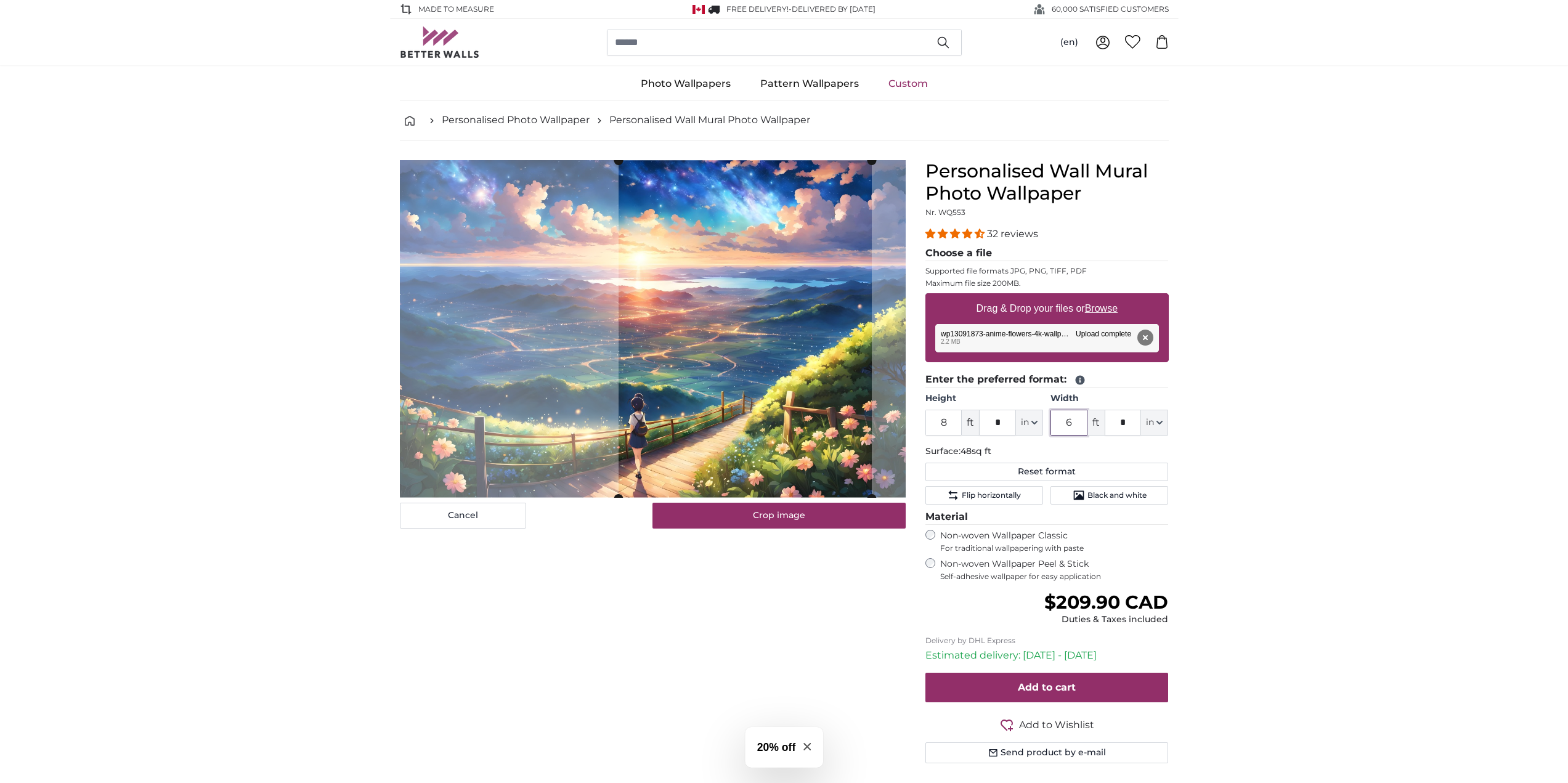
click at [755, 382] on cropper-handle at bounding box center [745, 329] width 253 height 337
type input "6"
drag, startPoint x: 1120, startPoint y: 421, endPoint x: 1129, endPoint y: 421, distance: 9.0
click at [1129, 421] on input "*" at bounding box center [1122, 423] width 37 height 26
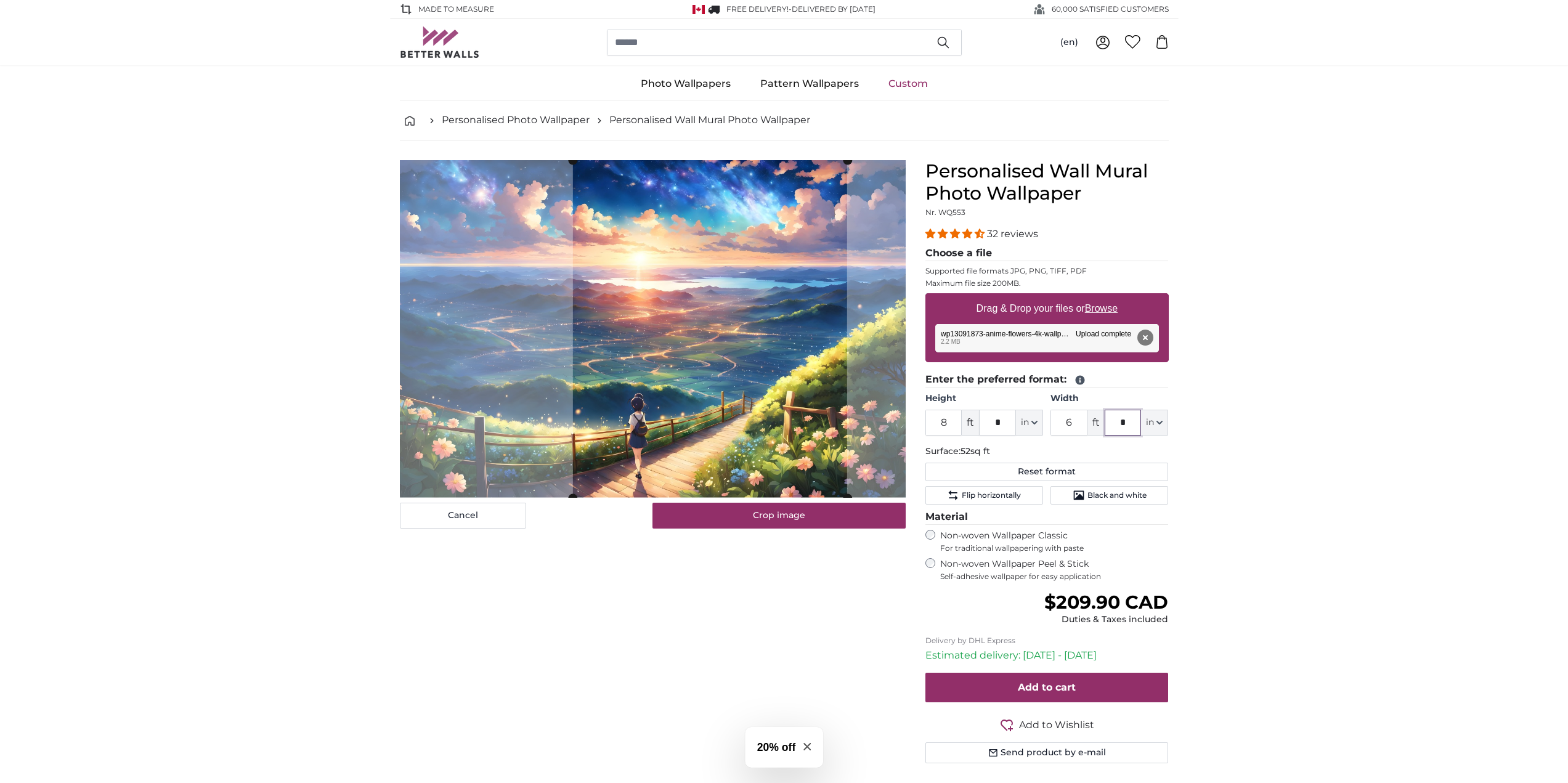
click at [766, 441] on cropper-handle at bounding box center [710, 328] width 274 height 337
type input "*"
click at [751, 524] on button "Crop image" at bounding box center [778, 516] width 253 height 26
